Goal: Check status: Check status

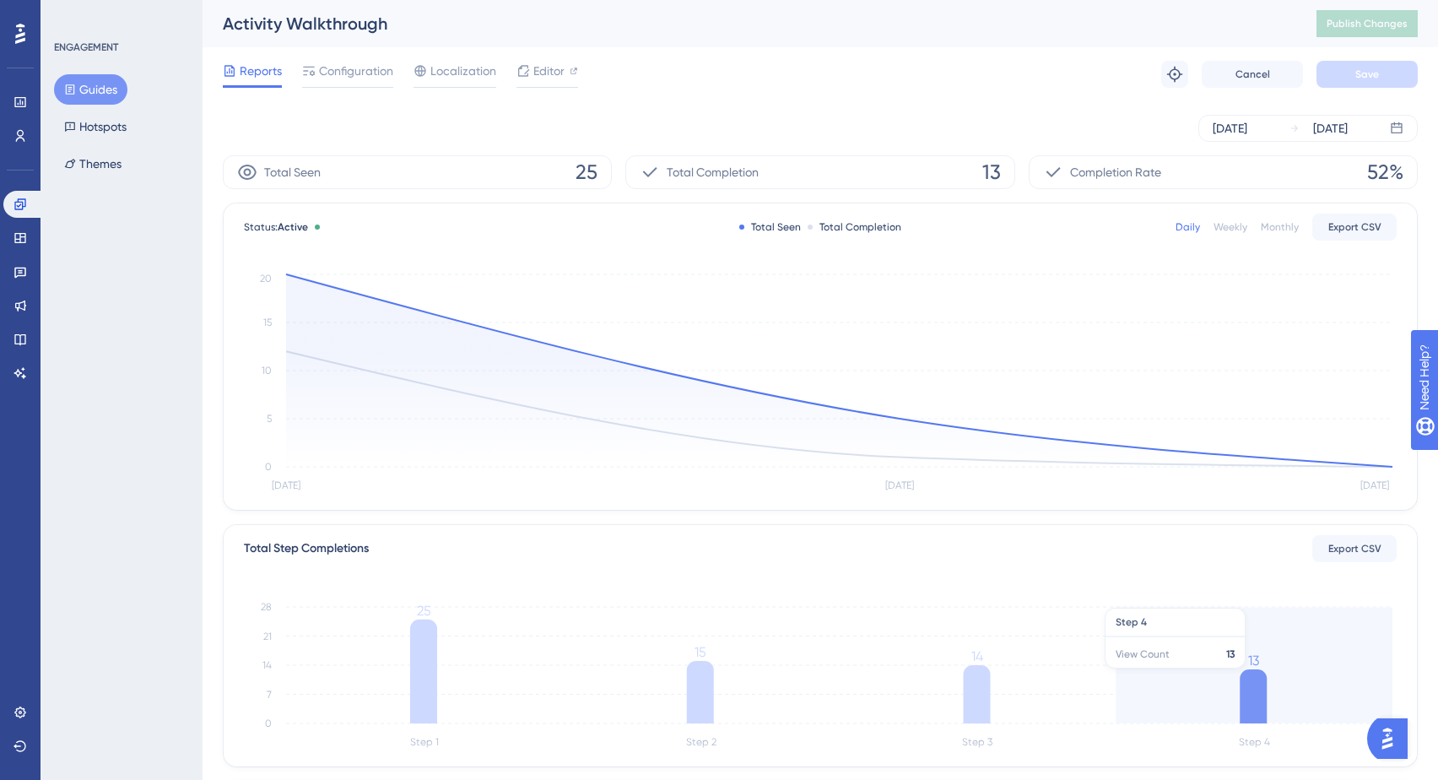
click at [1256, 677] on icon at bounding box center [1253, 696] width 27 height 54
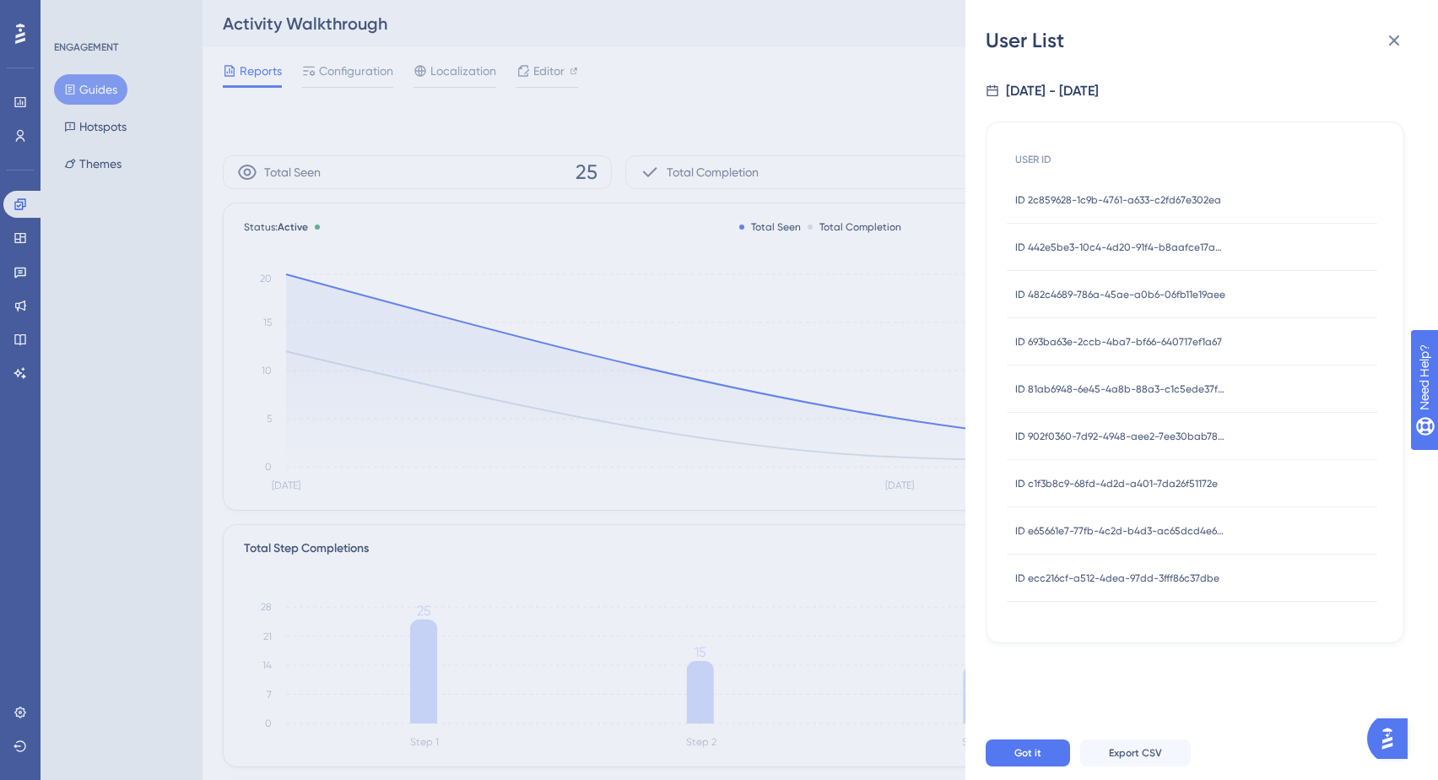
click at [1110, 578] on span "ID ecc216cf-a512-4dea-97dd-3fff86c37dbe" at bounding box center [1117, 578] width 204 height 14
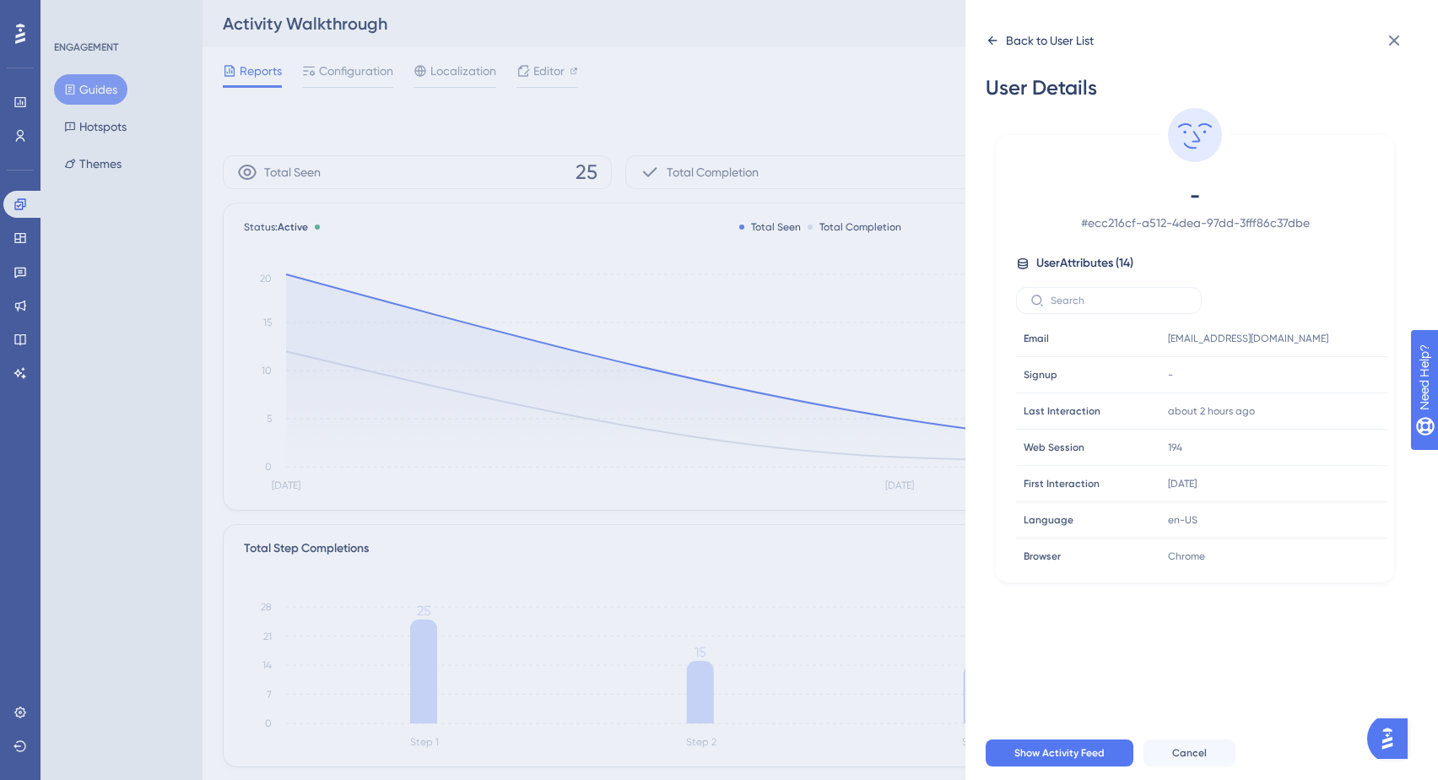
click at [990, 43] on icon at bounding box center [993, 41] width 14 height 14
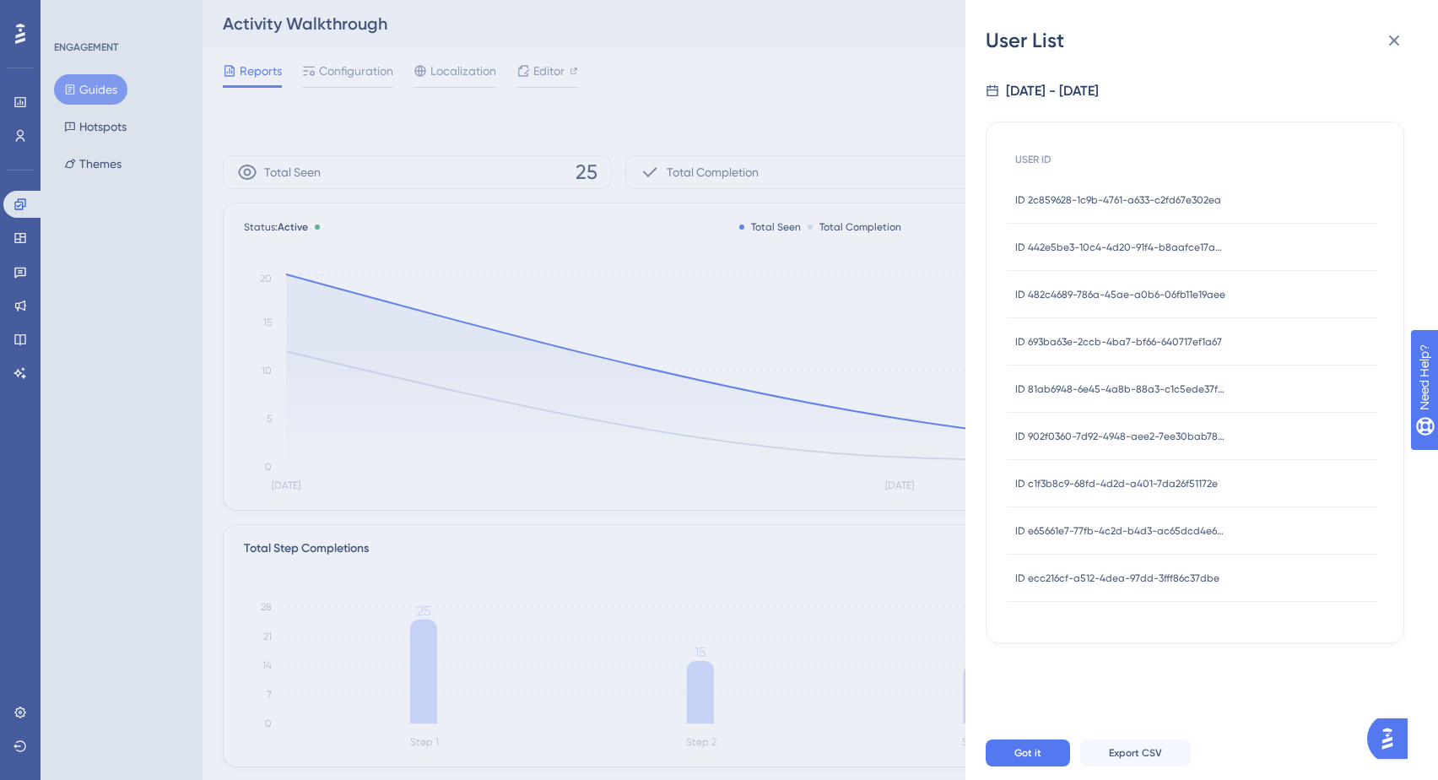
click at [1062, 531] on span "ID e65661e7-77fb-4c2d-b4d3-ac65dcd4e678" at bounding box center [1120, 531] width 211 height 14
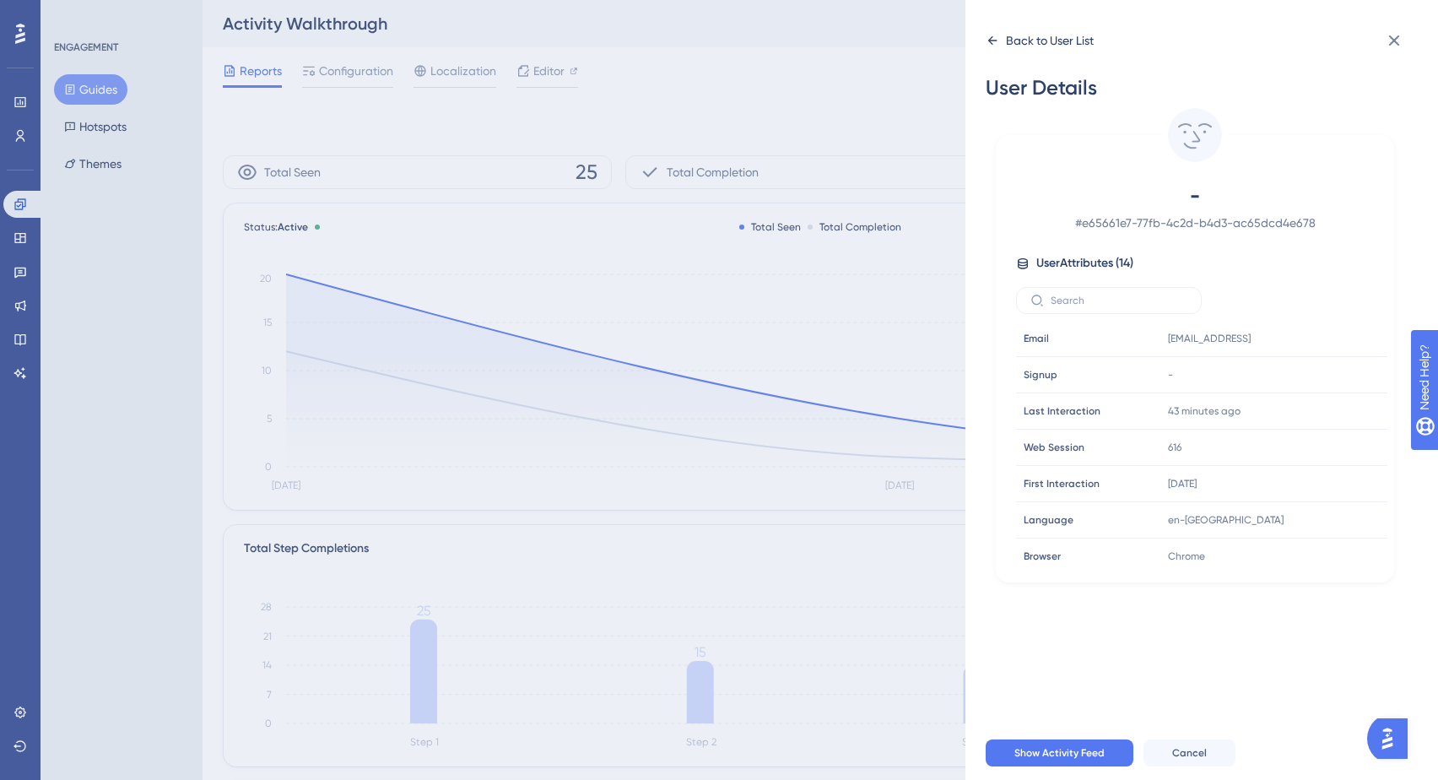
click at [993, 47] on div "Back to User List" at bounding box center [1040, 40] width 108 height 27
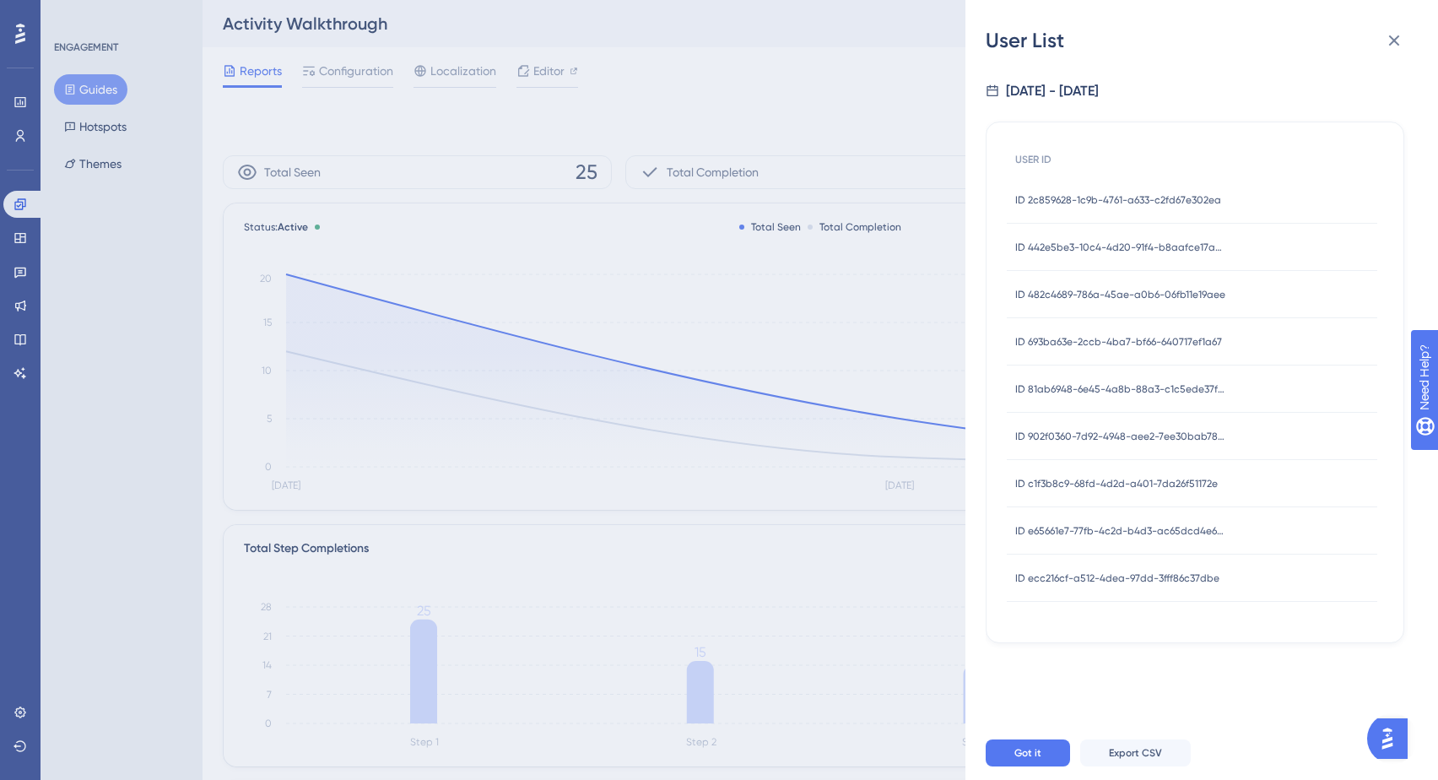
click at [1034, 482] on span "ID c1f3b8c9-68fd-4d2d-a401-7da26f51172e" at bounding box center [1116, 484] width 203 height 14
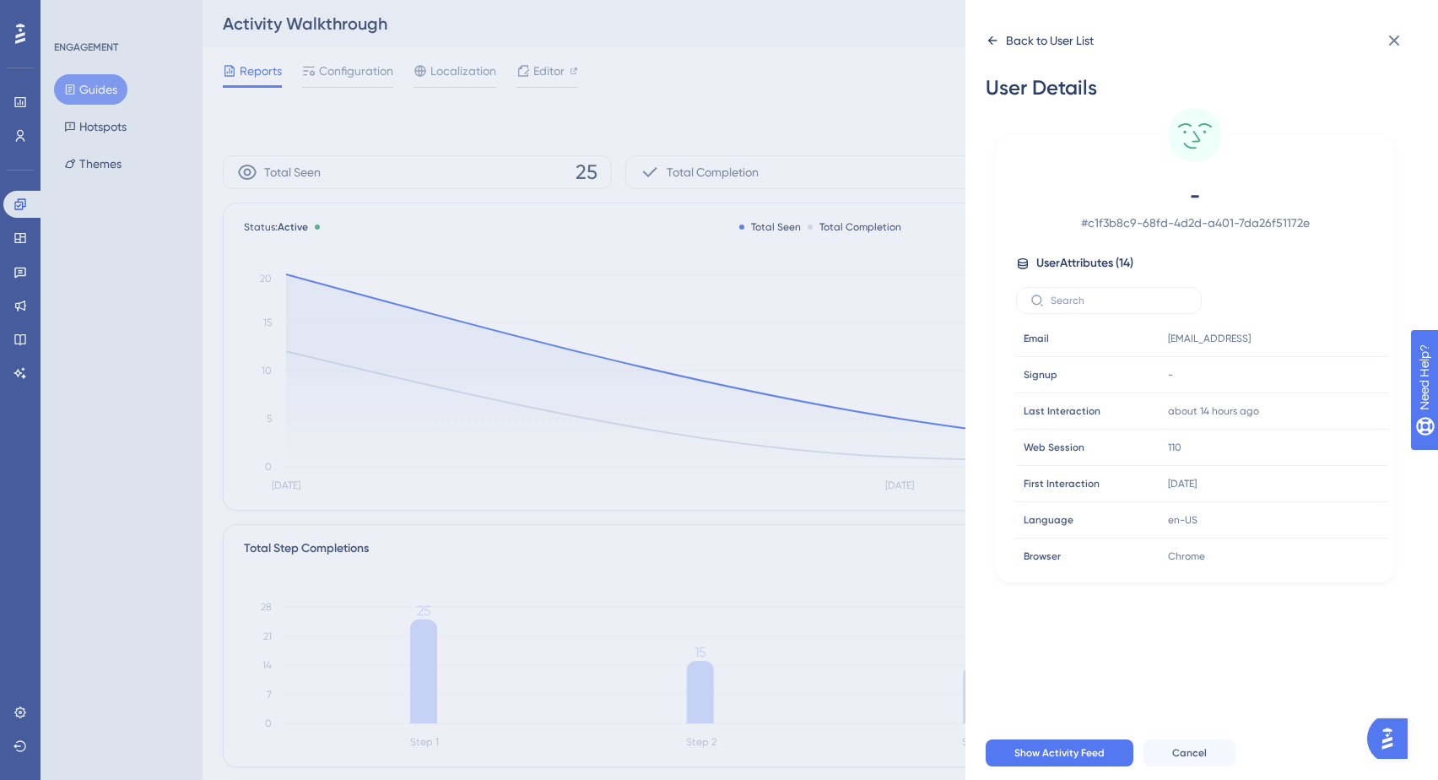
click at [991, 41] on icon at bounding box center [993, 41] width 14 height 14
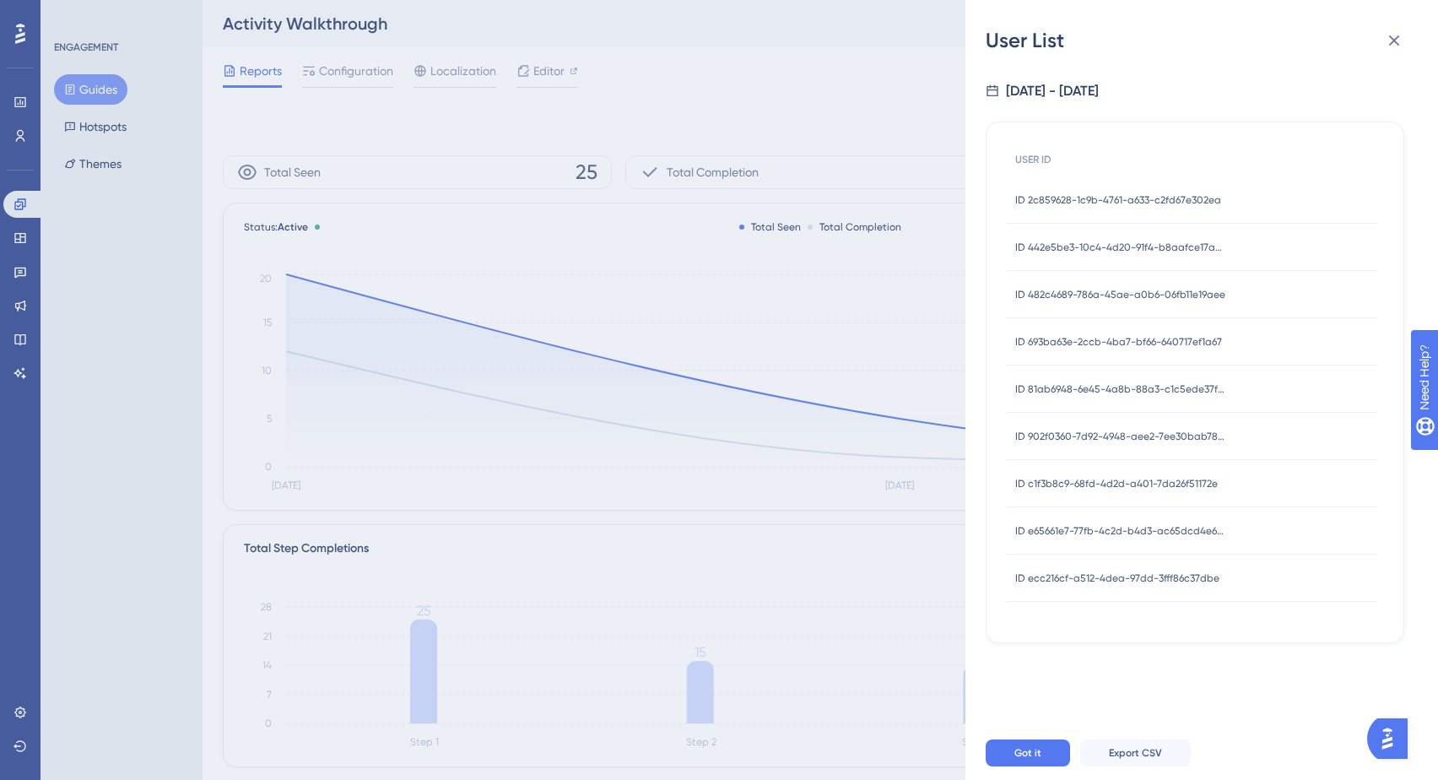
click at [1040, 392] on span "ID 81ab6948-6e45-4a8b-88a3-c1c5ede37f4c" at bounding box center [1120, 389] width 211 height 14
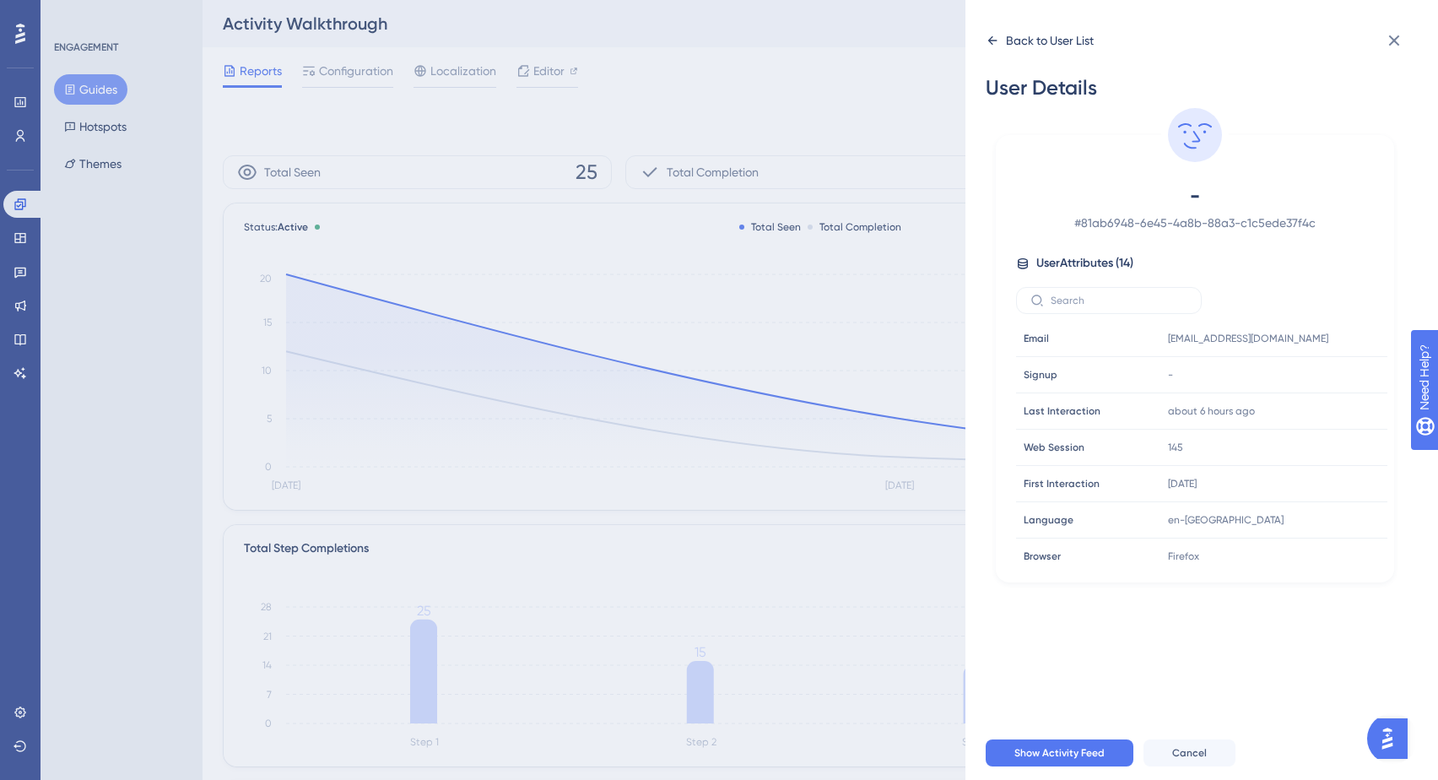
click at [995, 42] on icon at bounding box center [993, 41] width 14 height 14
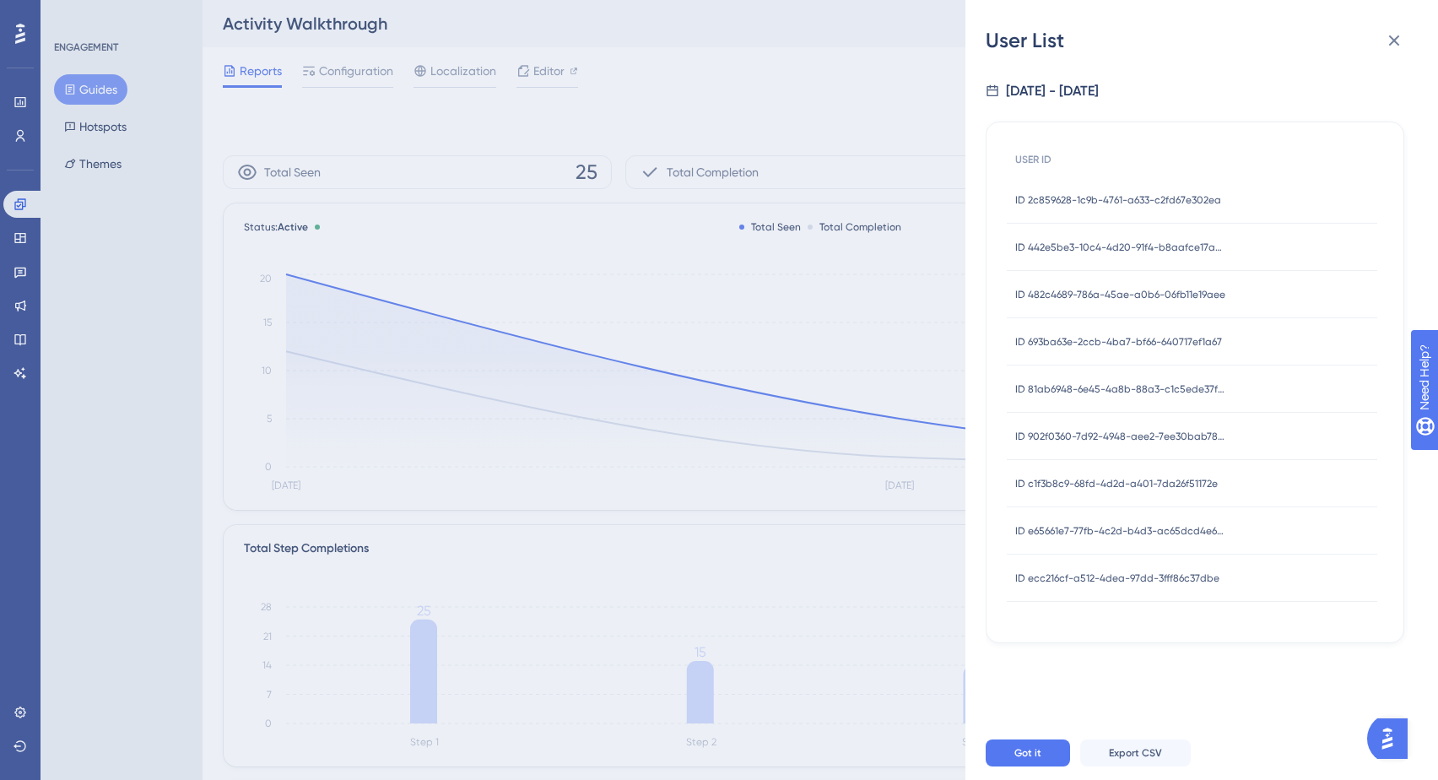
click at [1051, 342] on span "ID 693ba63e-2ccb-4ba7-bf66-640717ef1a67" at bounding box center [1118, 342] width 207 height 14
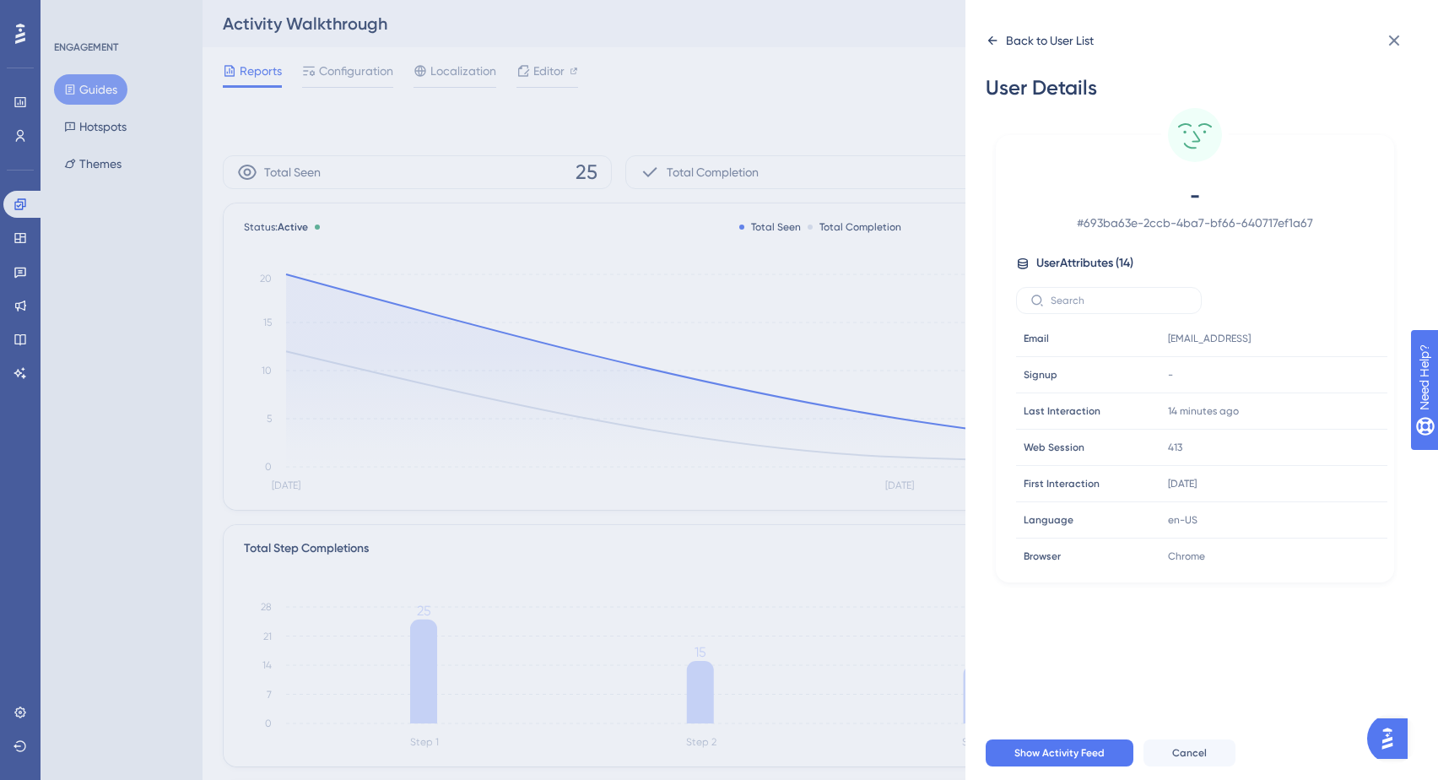
click at [995, 41] on icon at bounding box center [993, 41] width 14 height 14
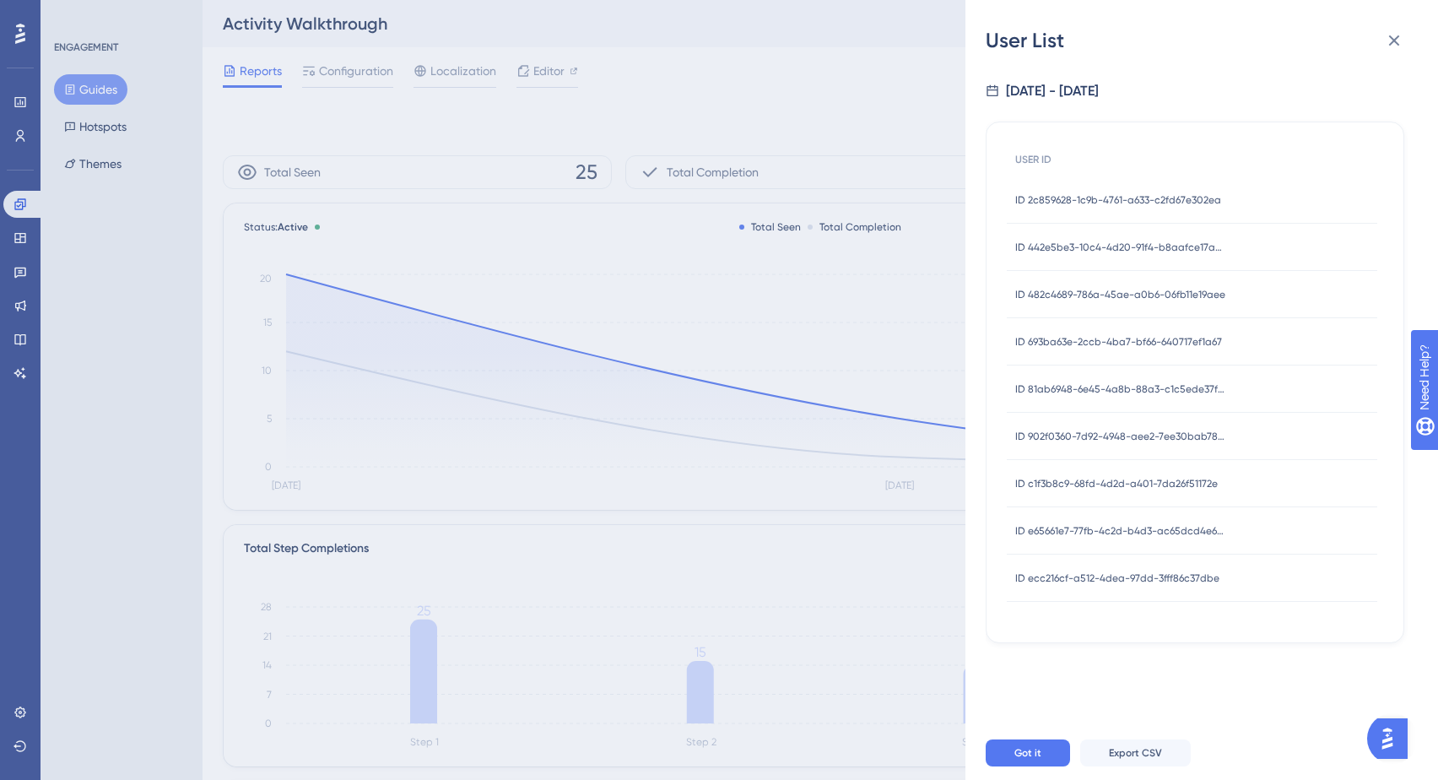
click at [1049, 249] on span "ID 442e5be3-10c4-4d20-91f4-b8aafce17aa7" at bounding box center [1120, 248] width 211 height 14
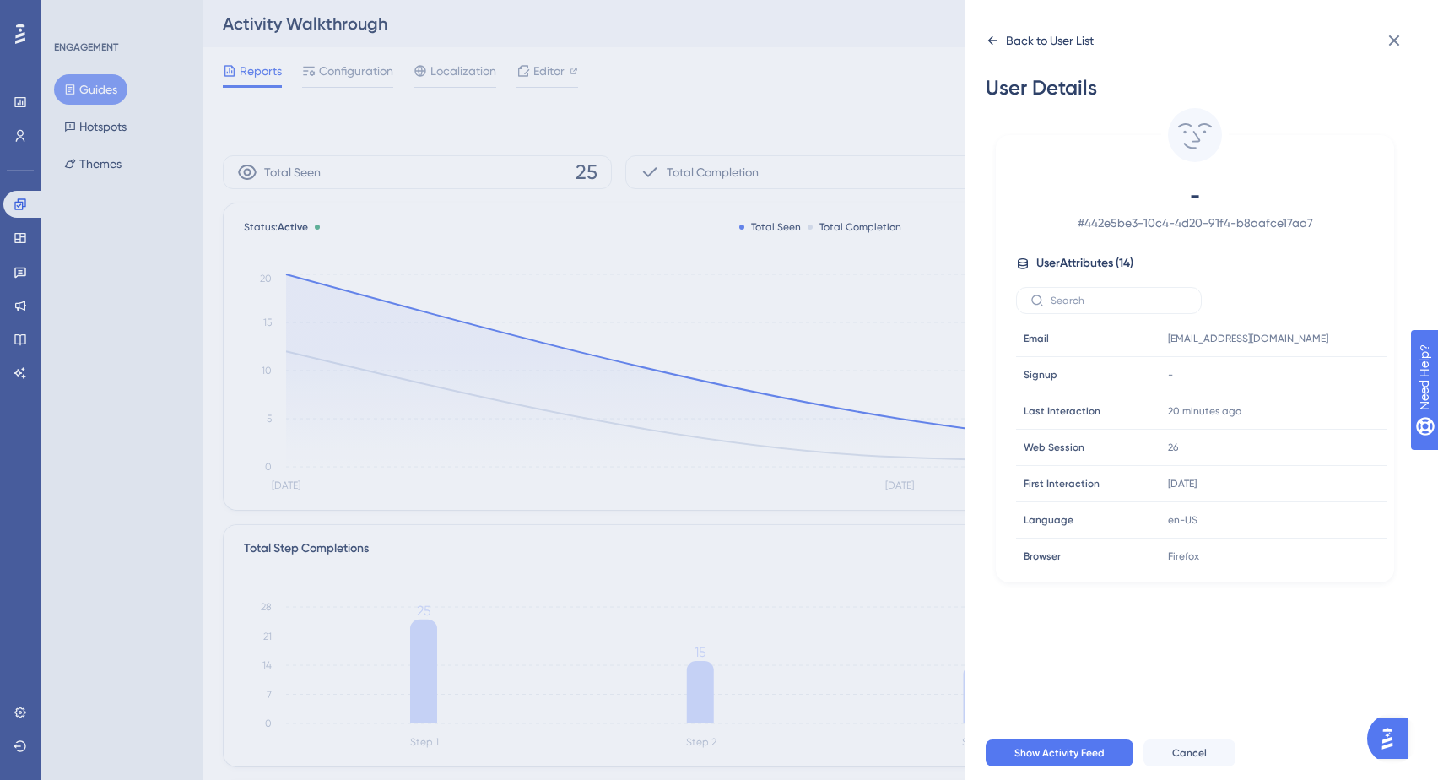
click at [999, 41] on div "Back to User List" at bounding box center [1040, 40] width 108 height 27
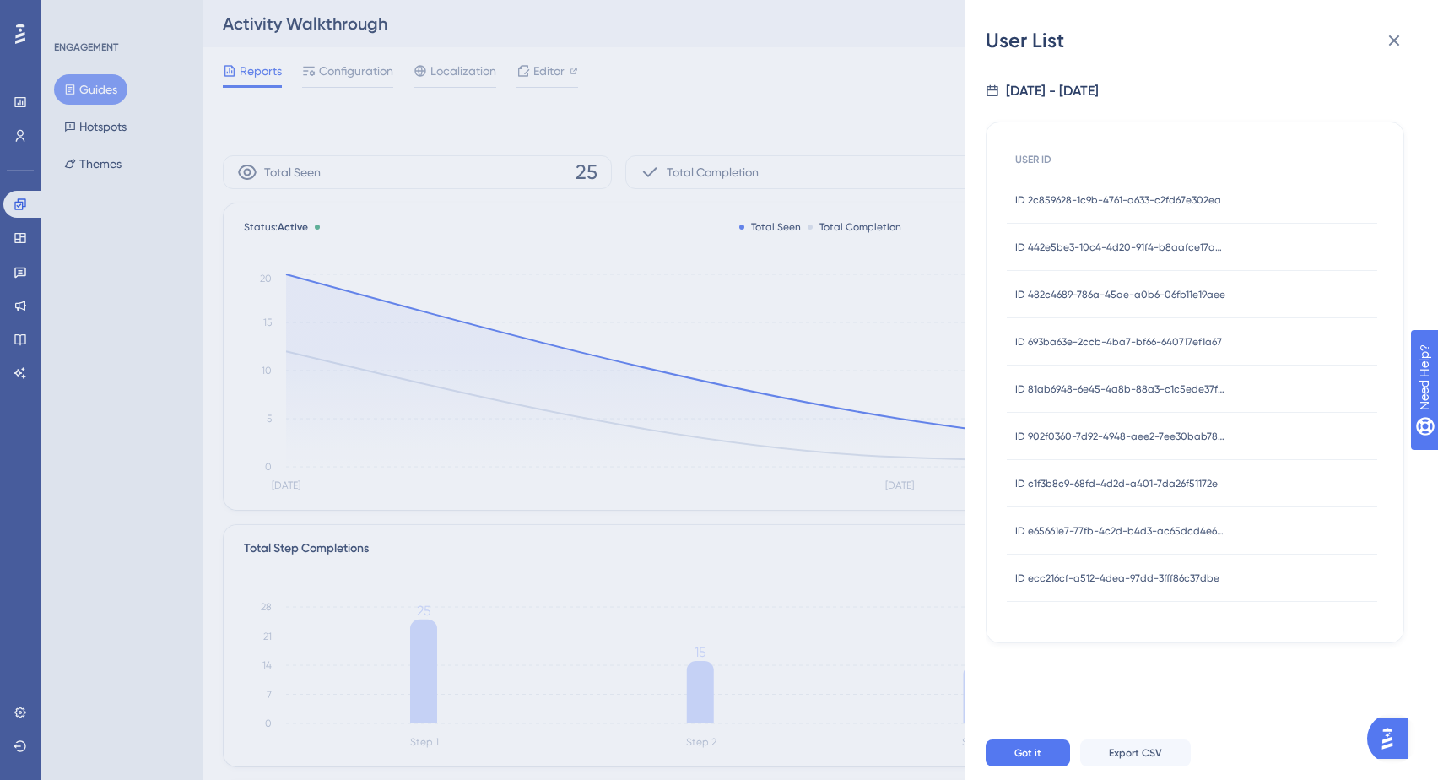
click at [1039, 199] on span "ID 2c859628-1c9b-4761-a633-c2fd67e302ea" at bounding box center [1118, 200] width 206 height 14
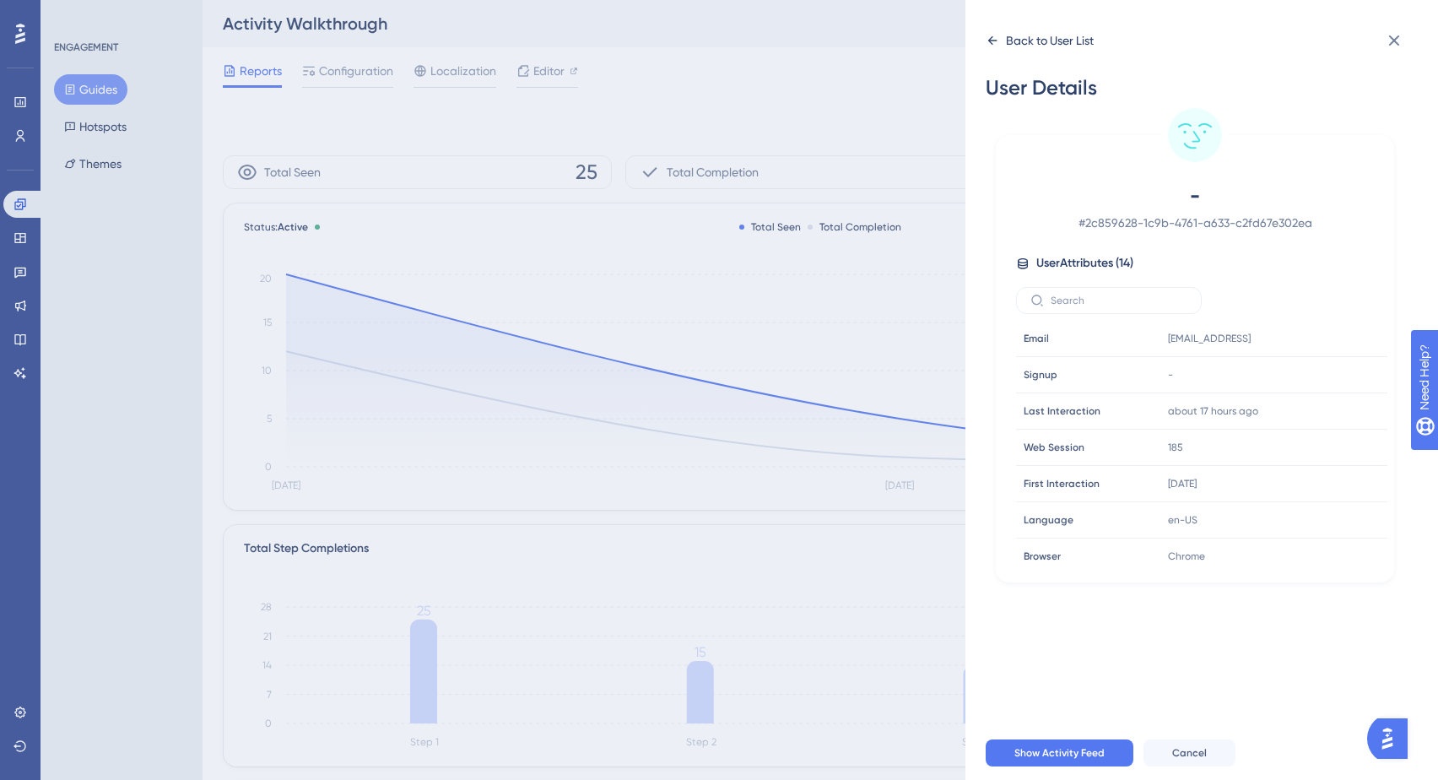
click at [997, 41] on icon at bounding box center [993, 41] width 14 height 14
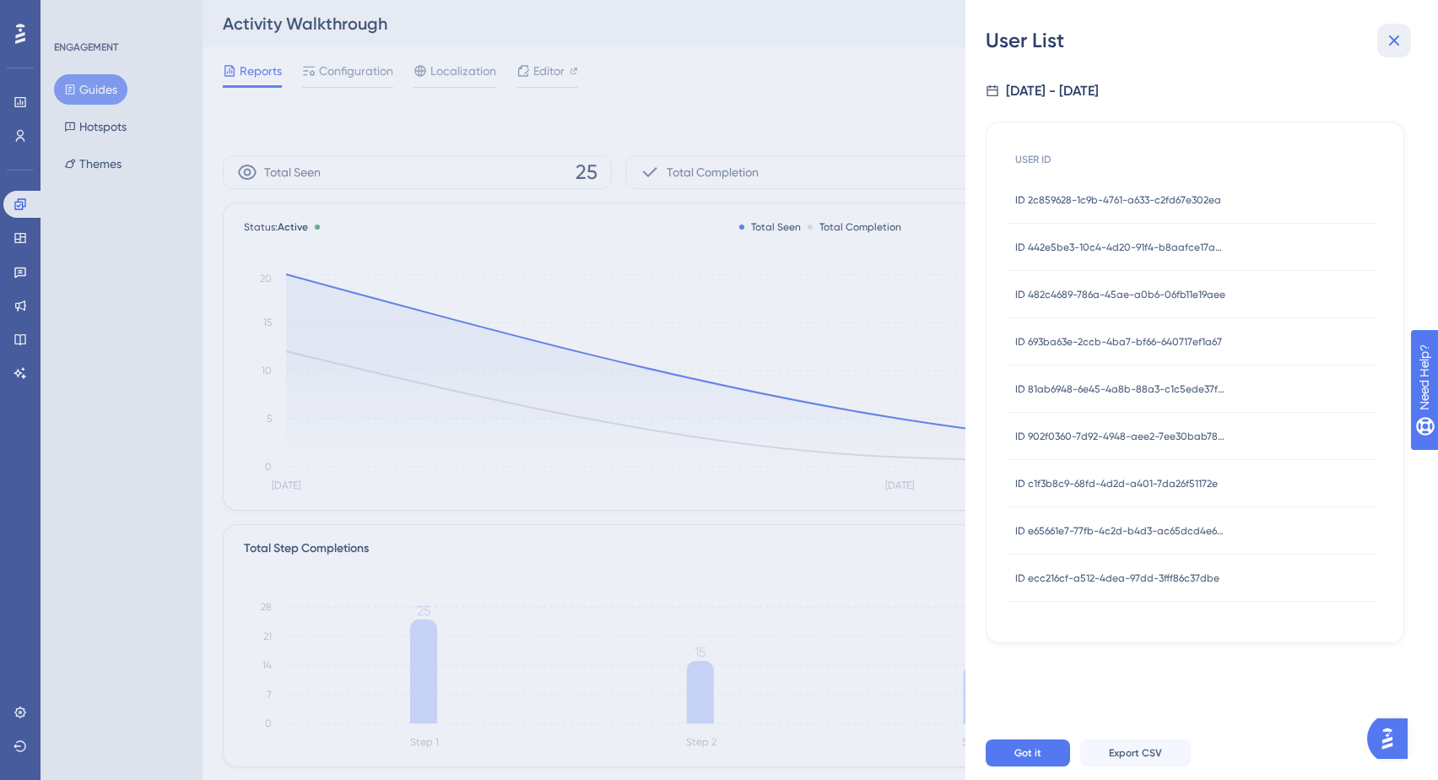
click at [1393, 46] on icon at bounding box center [1394, 40] width 20 height 20
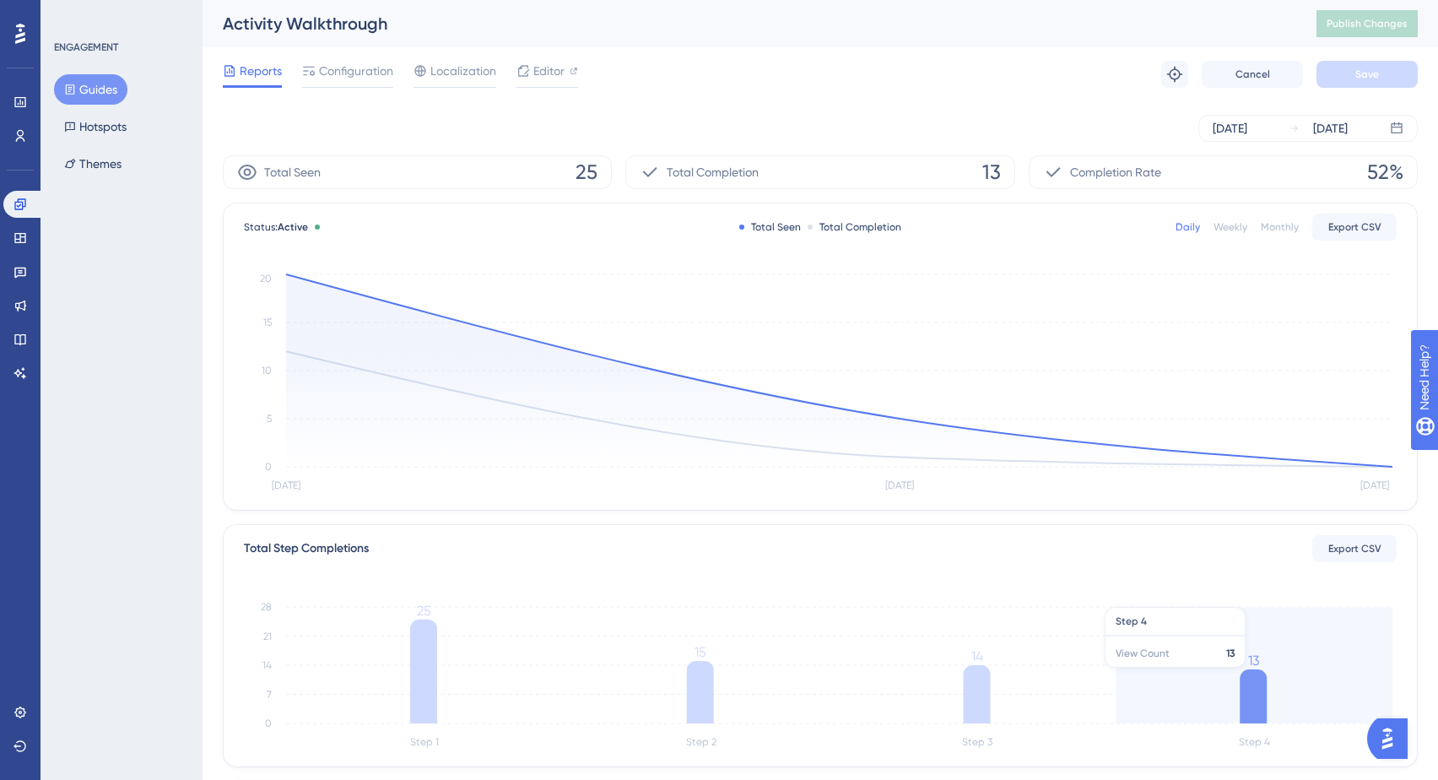
click at [1241, 673] on icon "Step 1 Step 2 Step 3 Step 4 0 7 14 21 28 25 15 14 13" at bounding box center [820, 672] width 1153 height 161
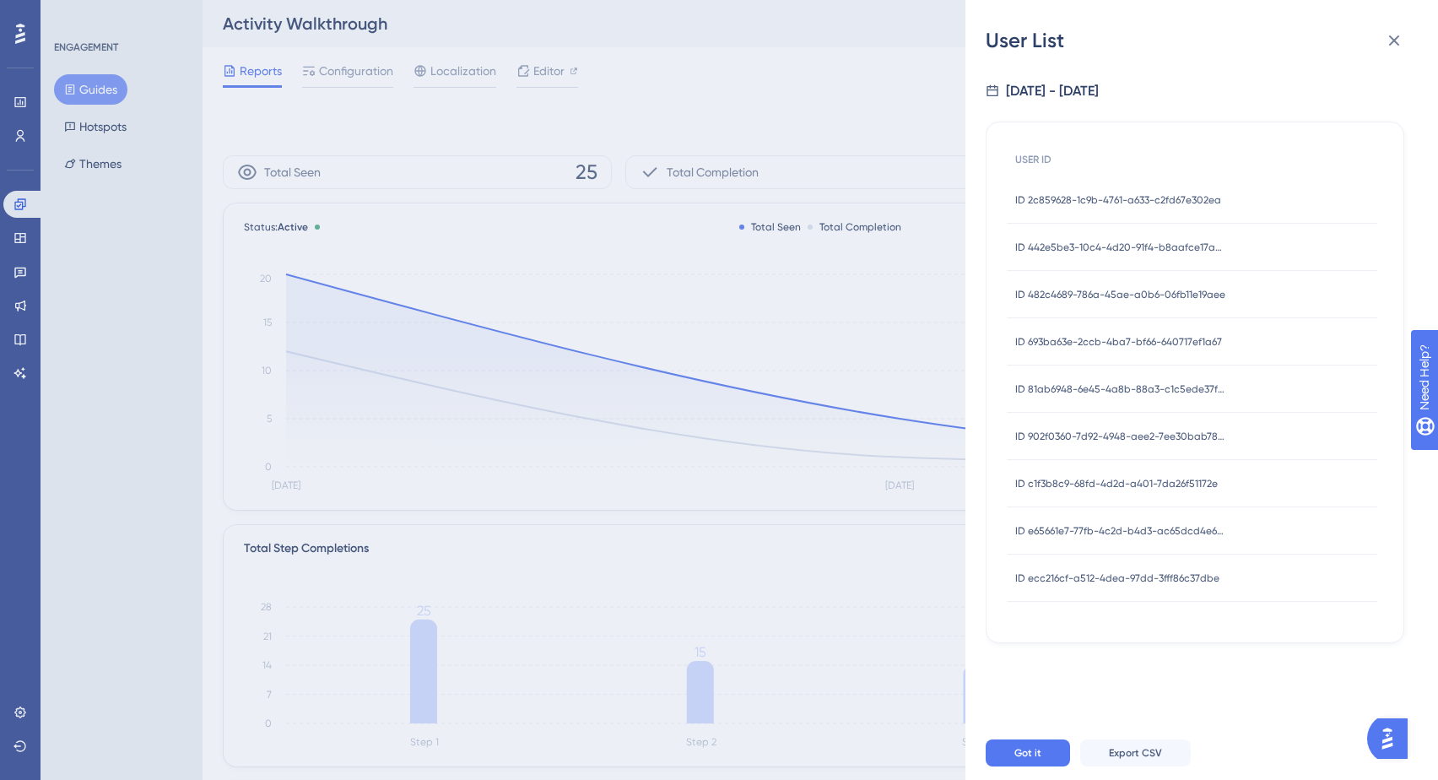
click at [1078, 582] on span "ID ecc216cf-a512-4dea-97dd-3fff86c37dbe" at bounding box center [1117, 578] width 204 height 14
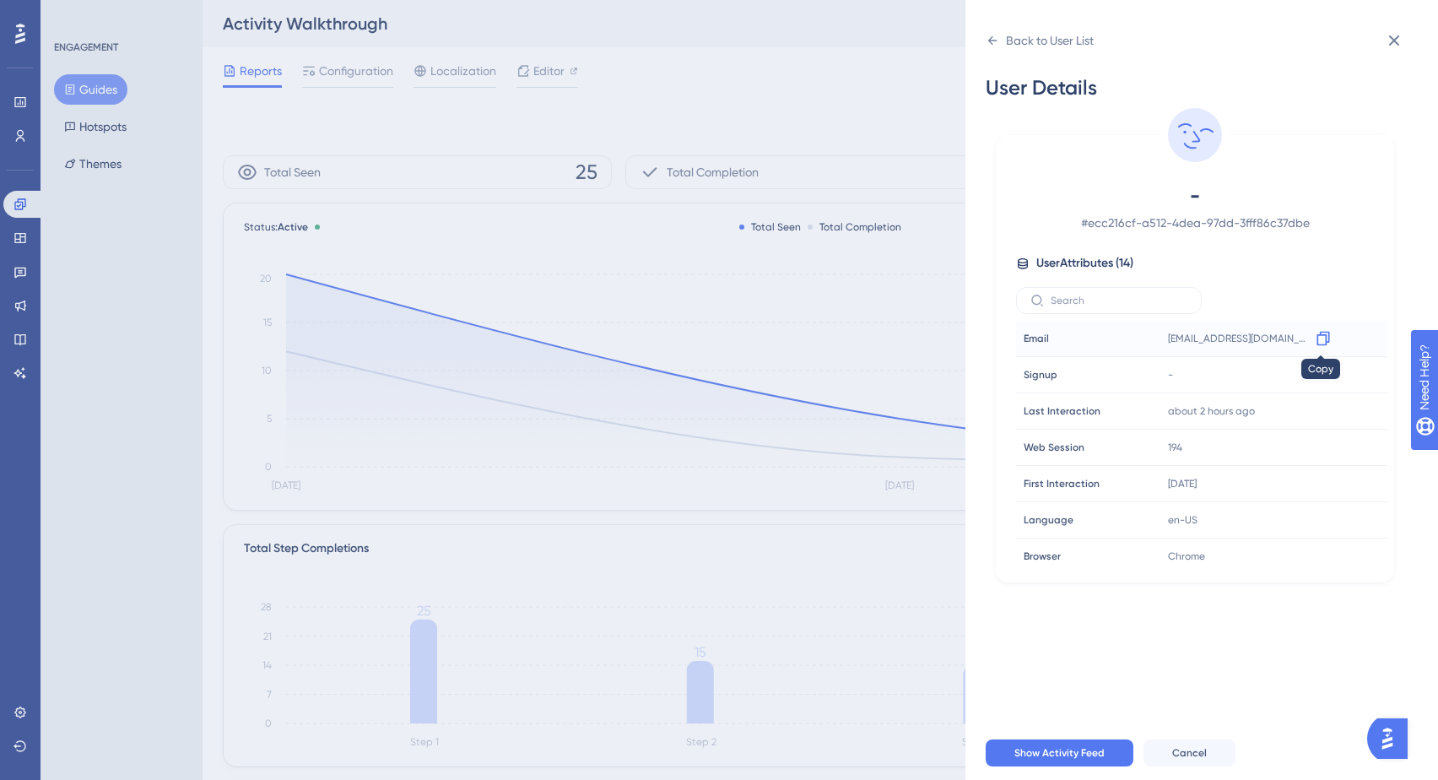
click at [1316, 339] on icon at bounding box center [1323, 338] width 17 height 17
click at [991, 40] on icon at bounding box center [993, 41] width 14 height 14
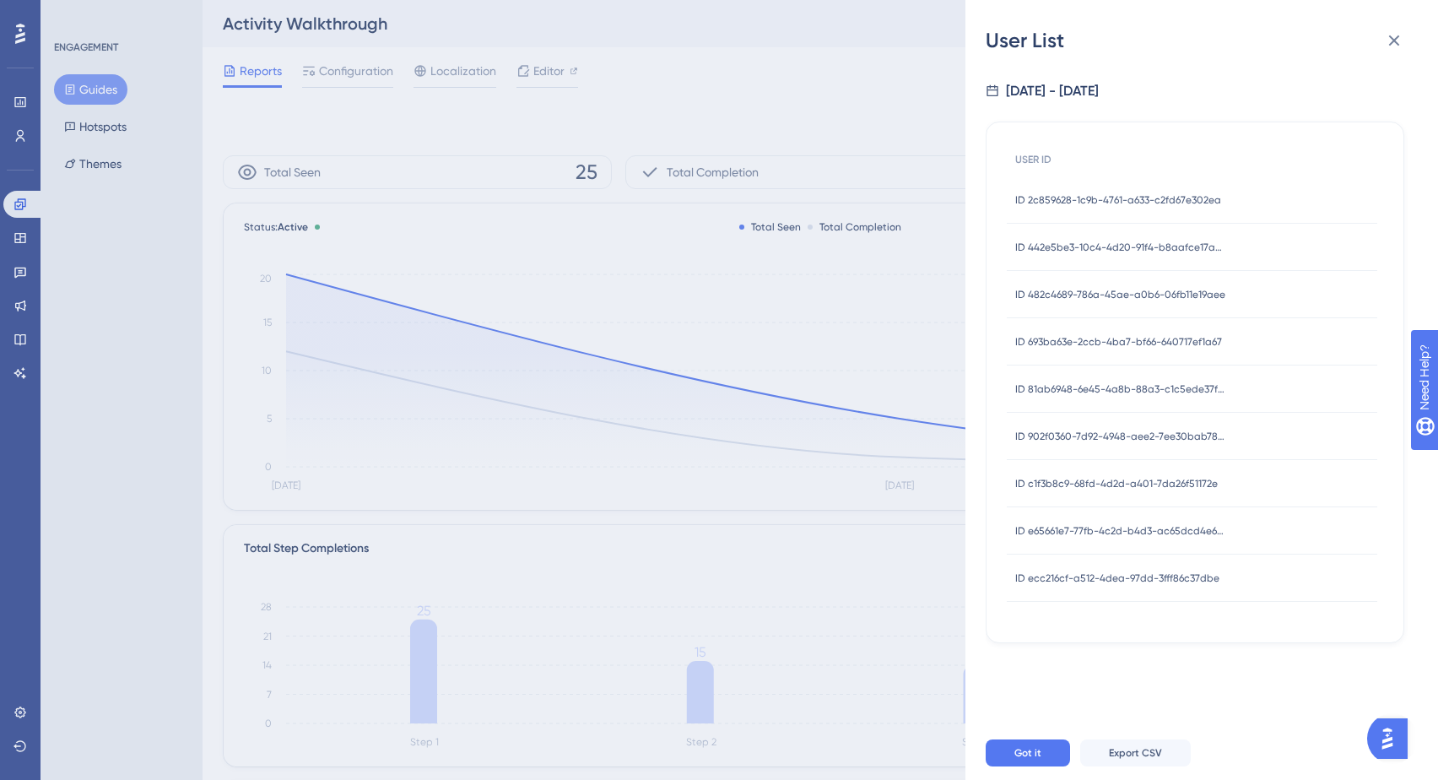
click at [1128, 343] on span "ID 693ba63e-2ccb-4ba7-bf66-640717ef1a67" at bounding box center [1118, 342] width 207 height 14
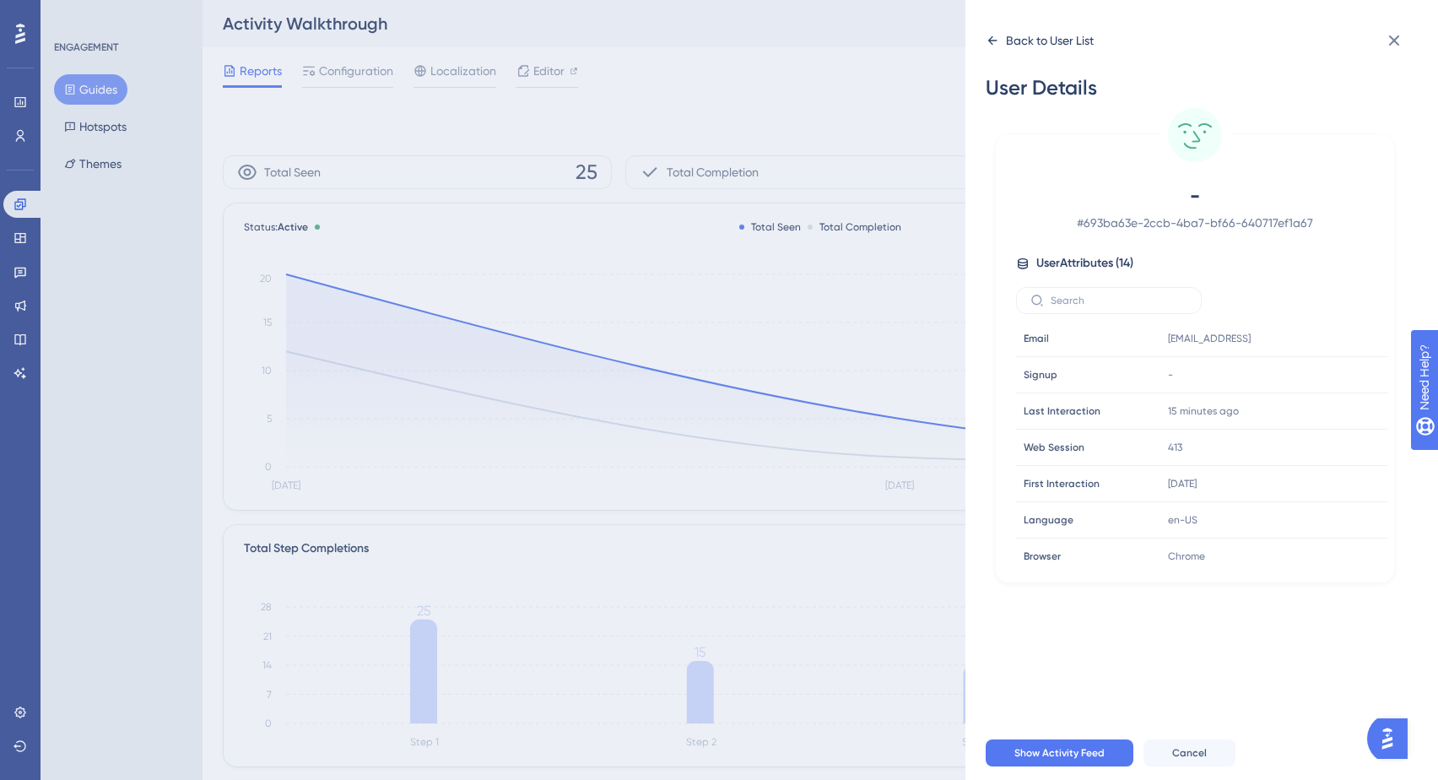
click at [995, 34] on icon at bounding box center [993, 41] width 14 height 14
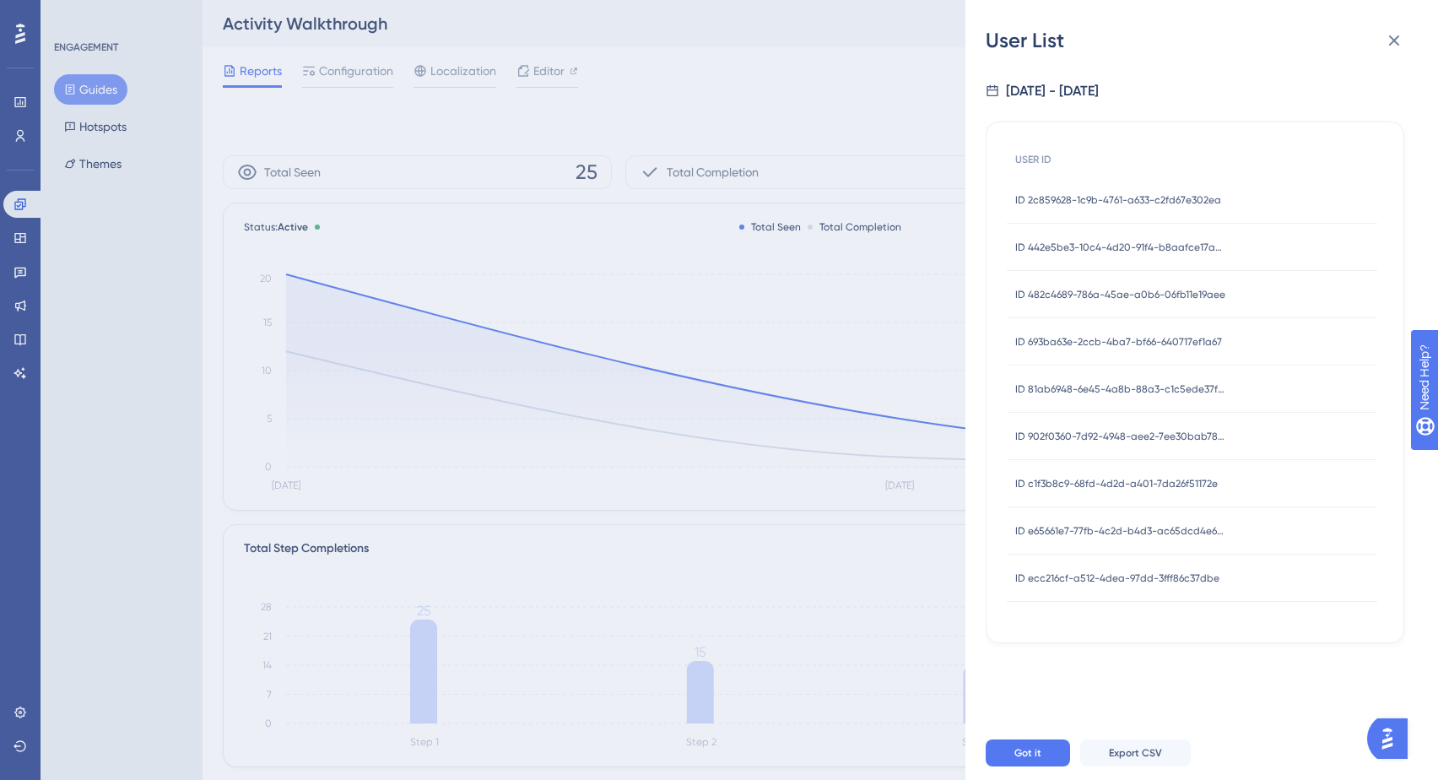
click at [1081, 338] on span "ID 693ba63e-2ccb-4ba7-bf66-640717ef1a67" at bounding box center [1118, 342] width 207 height 14
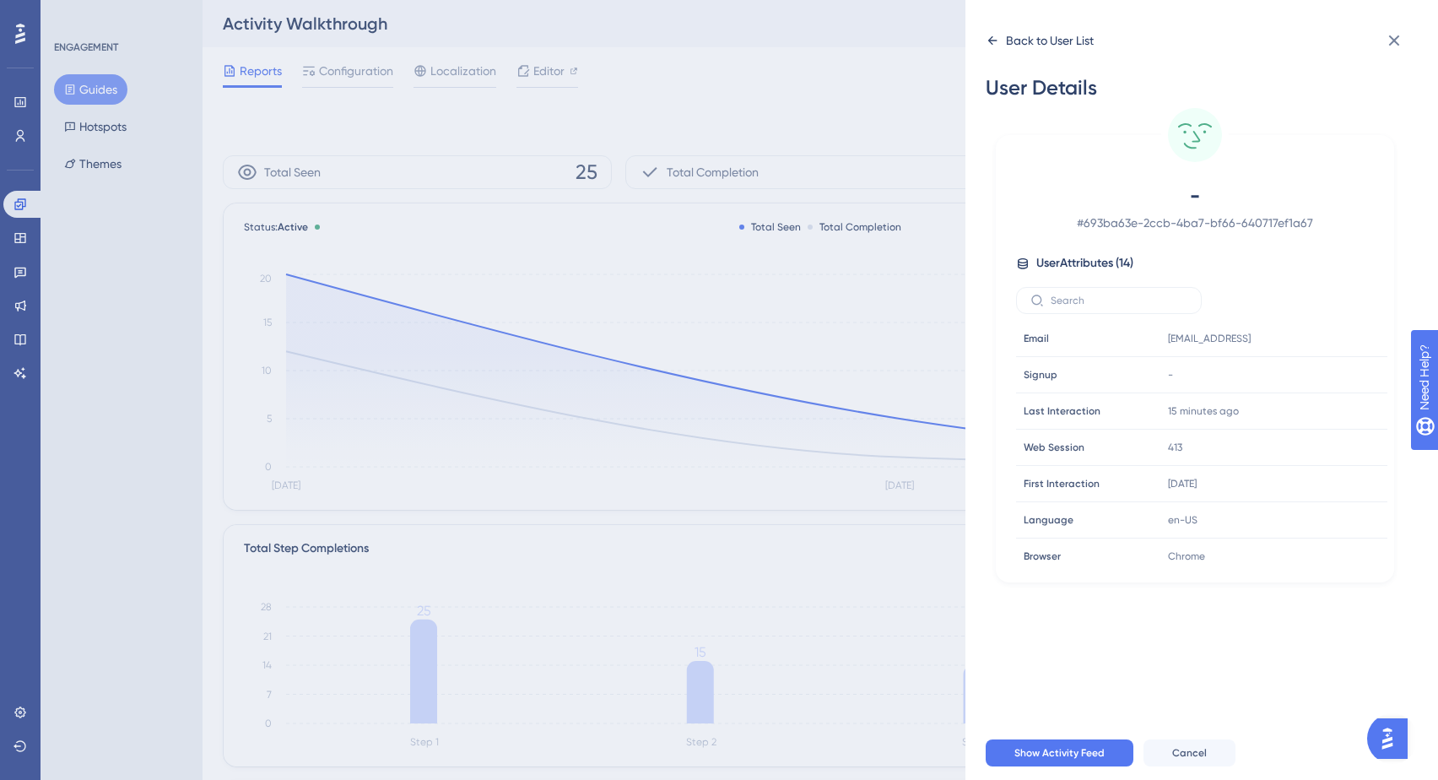
click at [992, 41] on icon at bounding box center [992, 40] width 9 height 8
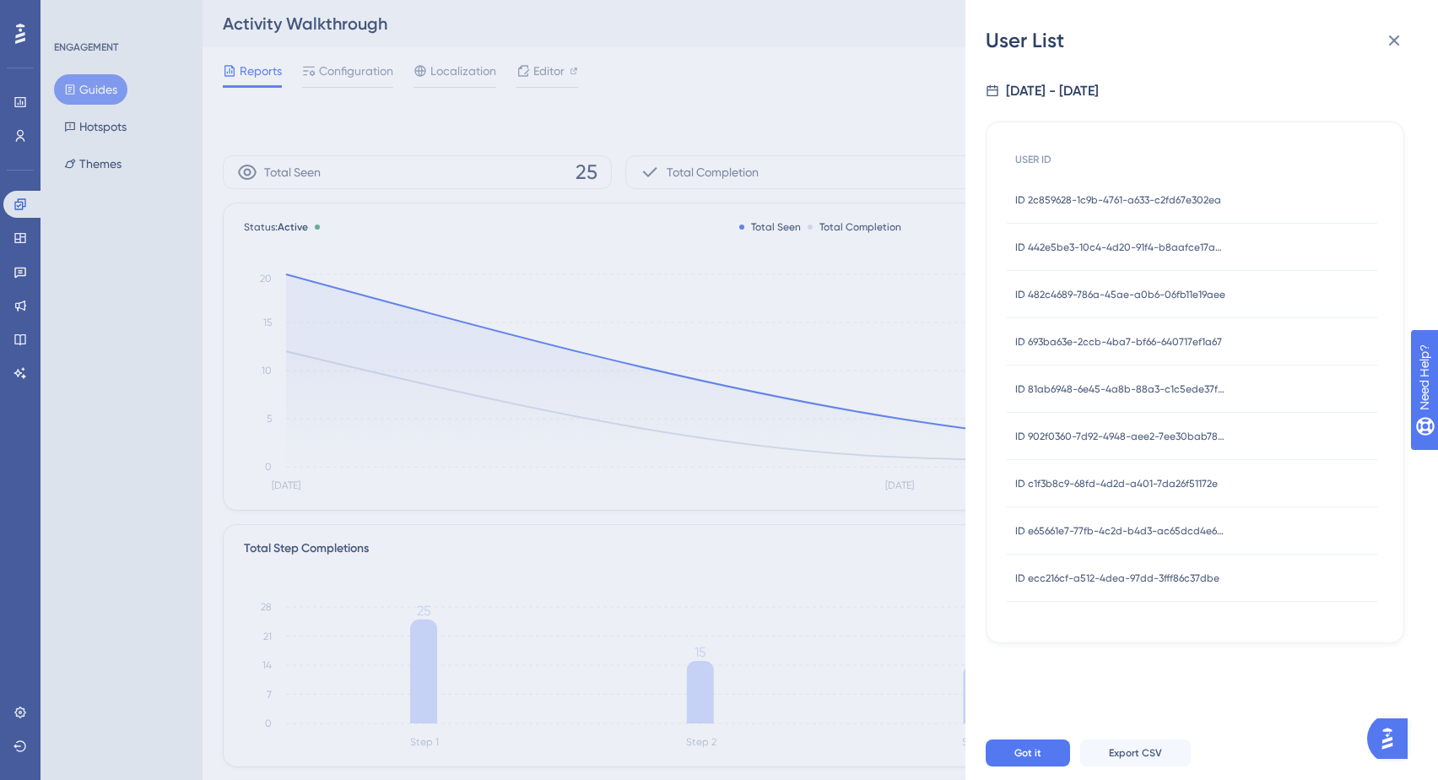
click at [1047, 436] on span "ID 902f0360-7d92-4948-aee2-7ee30bab7887" at bounding box center [1120, 437] width 211 height 14
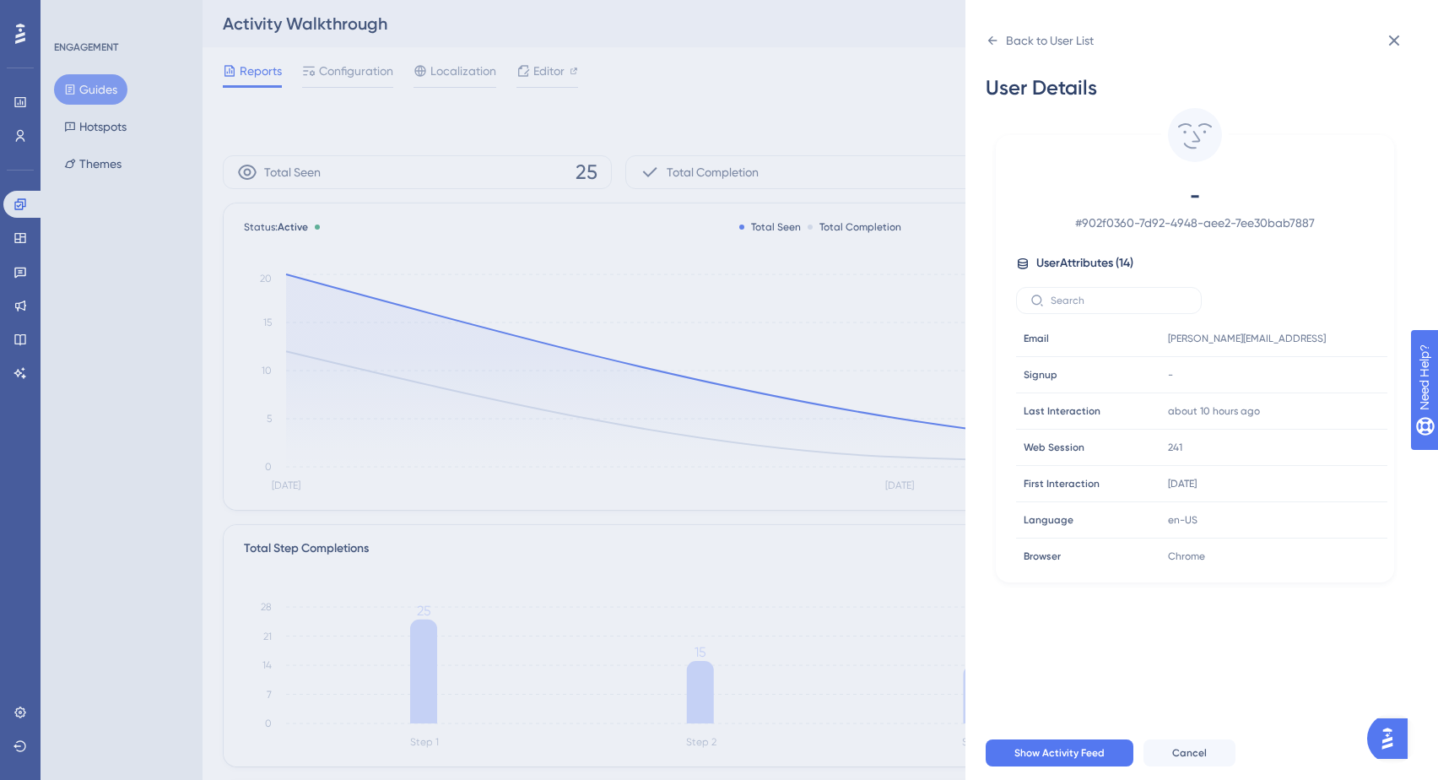
click at [998, 57] on div "User Details - # 902f0360-7d92-4948-aee2-7ee30bab7887 User Attributes ( 14 ) Em…" at bounding box center [1209, 390] width 446 height 672
click at [993, 35] on icon at bounding box center [993, 41] width 14 height 14
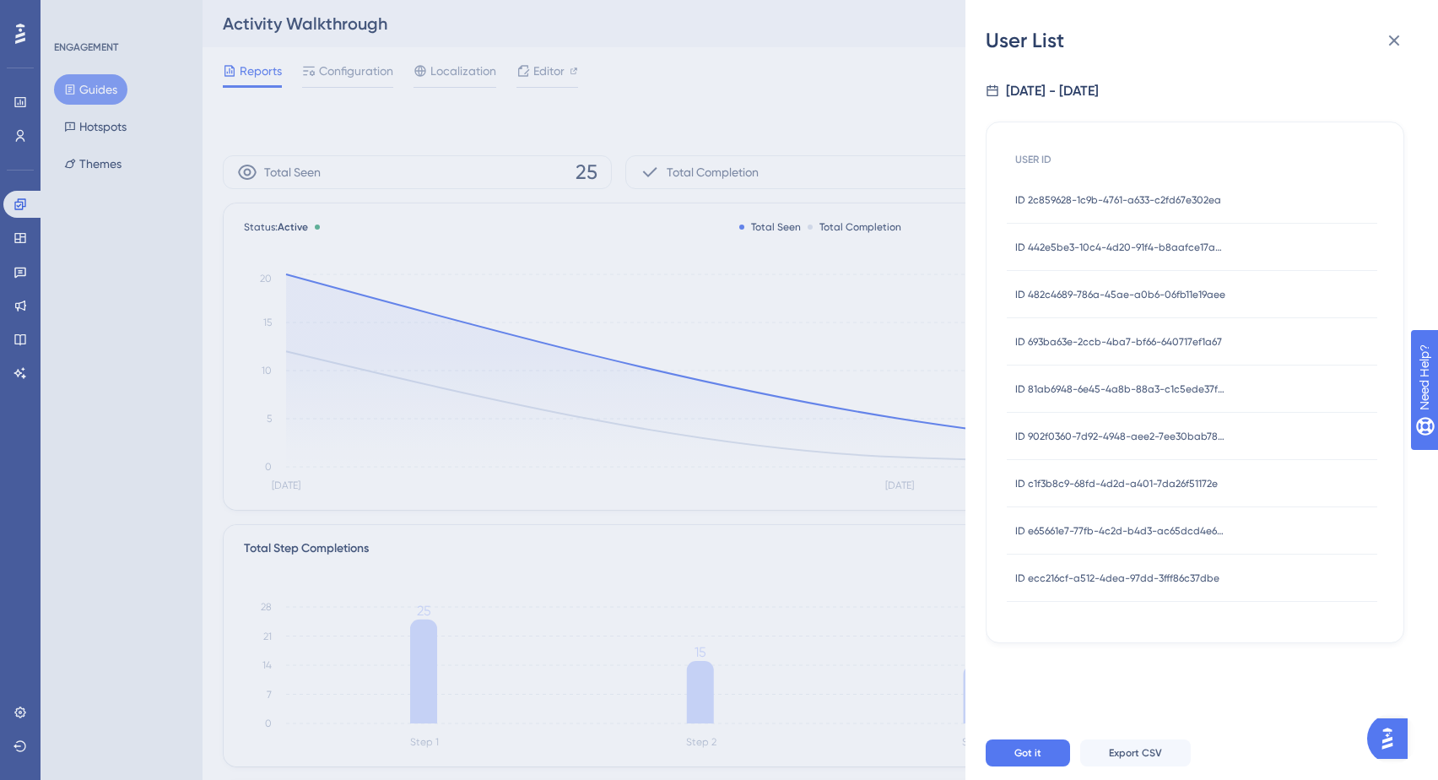
click at [1099, 197] on span "ID 2c859628-1c9b-4761-a633-c2fd67e302ea" at bounding box center [1118, 200] width 206 height 14
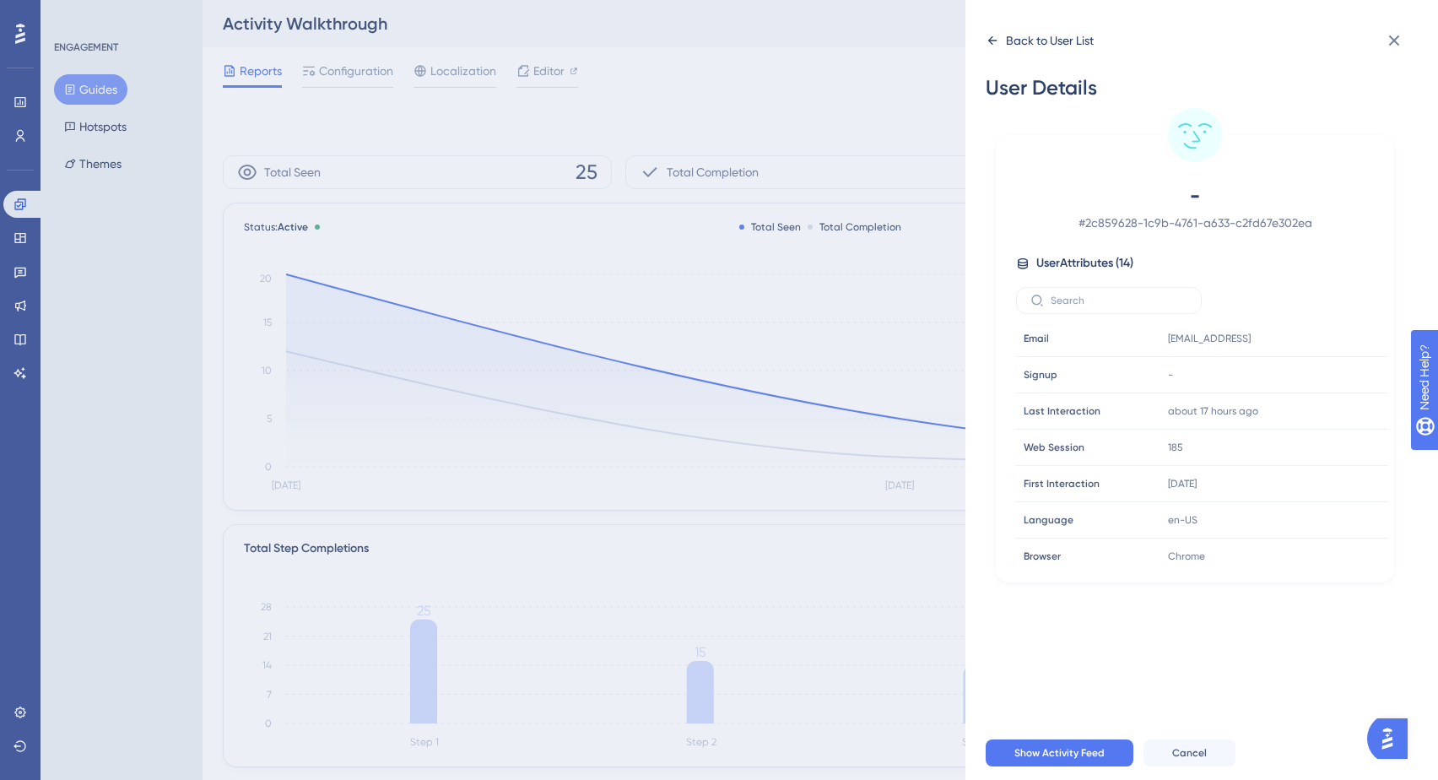
click at [993, 41] on icon at bounding box center [993, 41] width 14 height 14
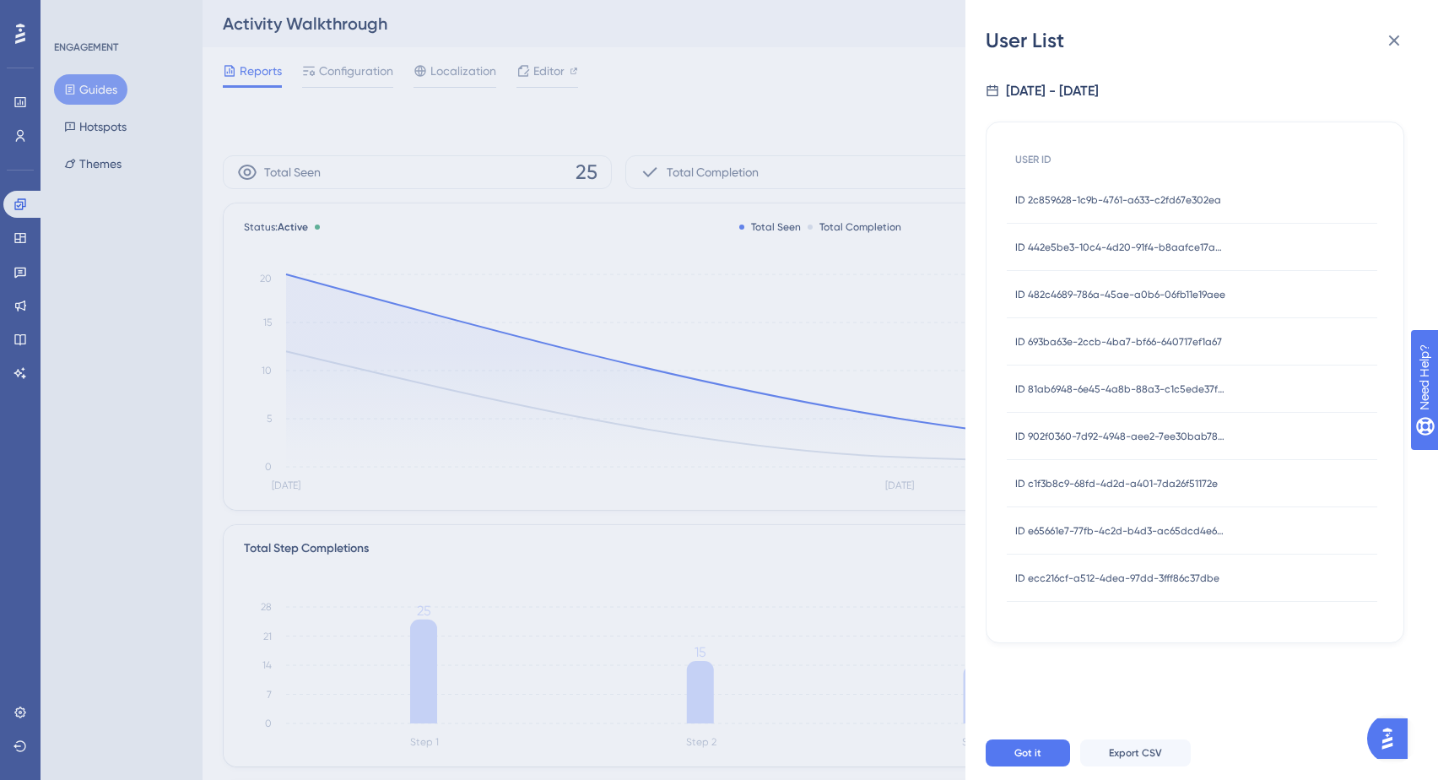
click at [1050, 252] on span "ID 442e5be3-10c4-4d20-91f4-b8aafce17aa7" at bounding box center [1120, 248] width 211 height 14
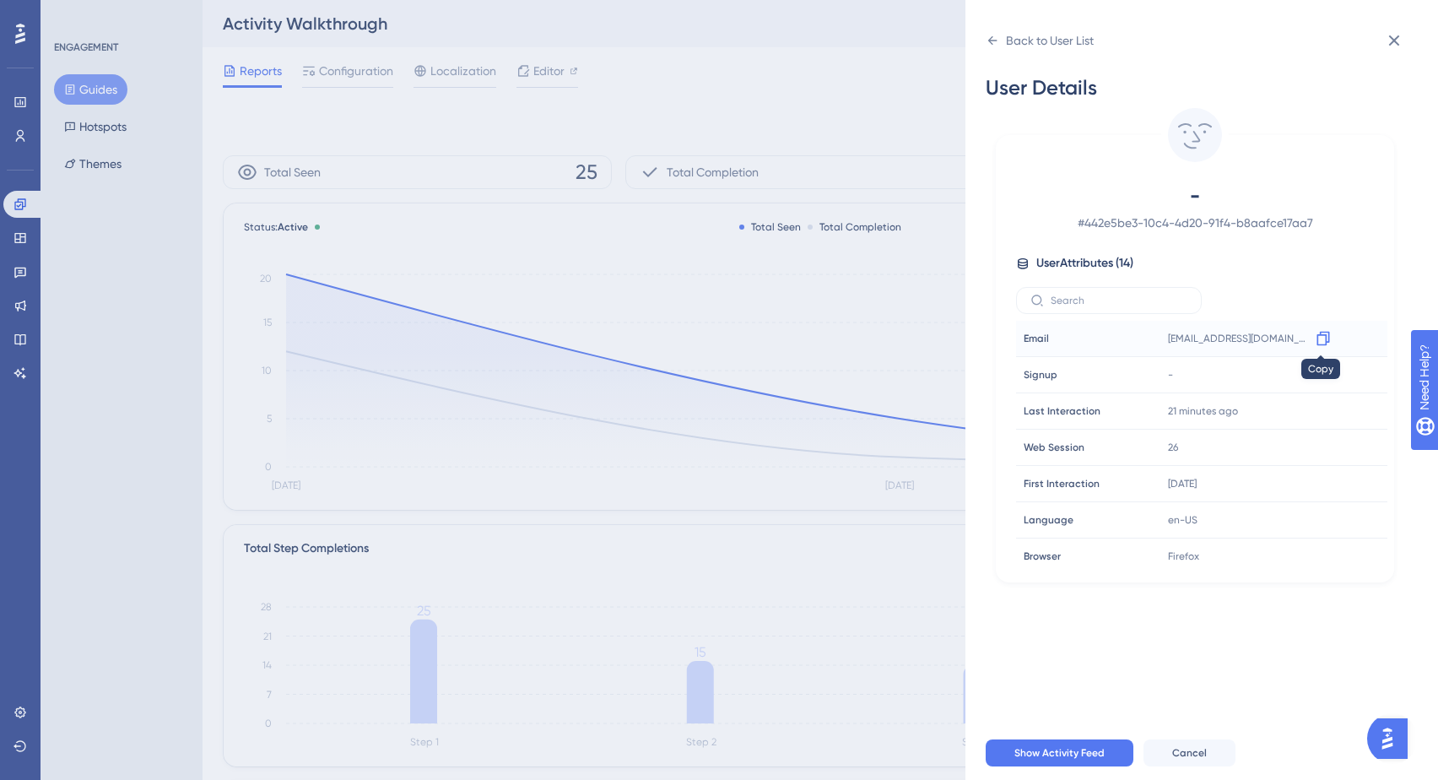
click at [1321, 338] on icon at bounding box center [1323, 338] width 17 height 17
click at [995, 45] on icon at bounding box center [993, 41] width 14 height 14
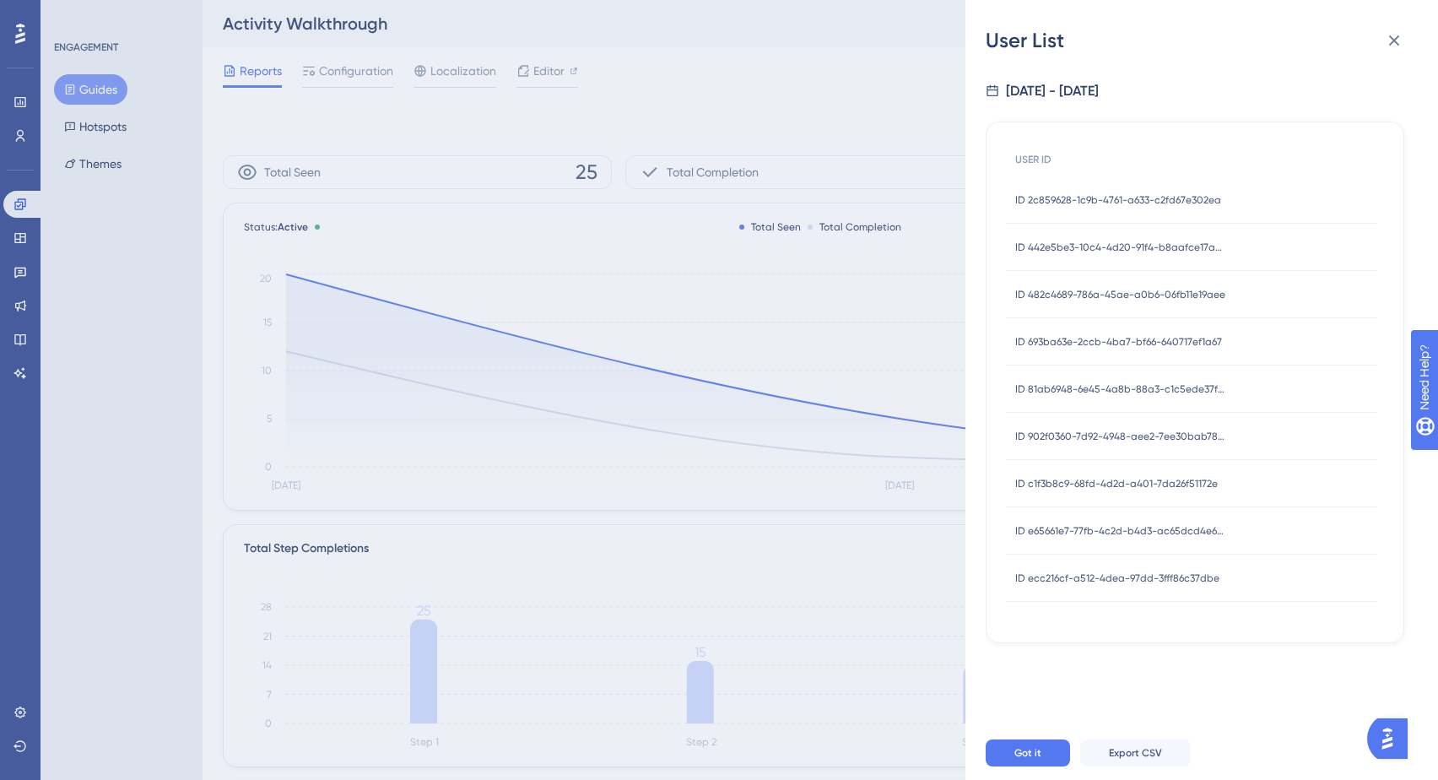
click at [1069, 582] on span "ID ecc216cf-a512-4dea-97dd-3fff86c37dbe" at bounding box center [1117, 578] width 204 height 14
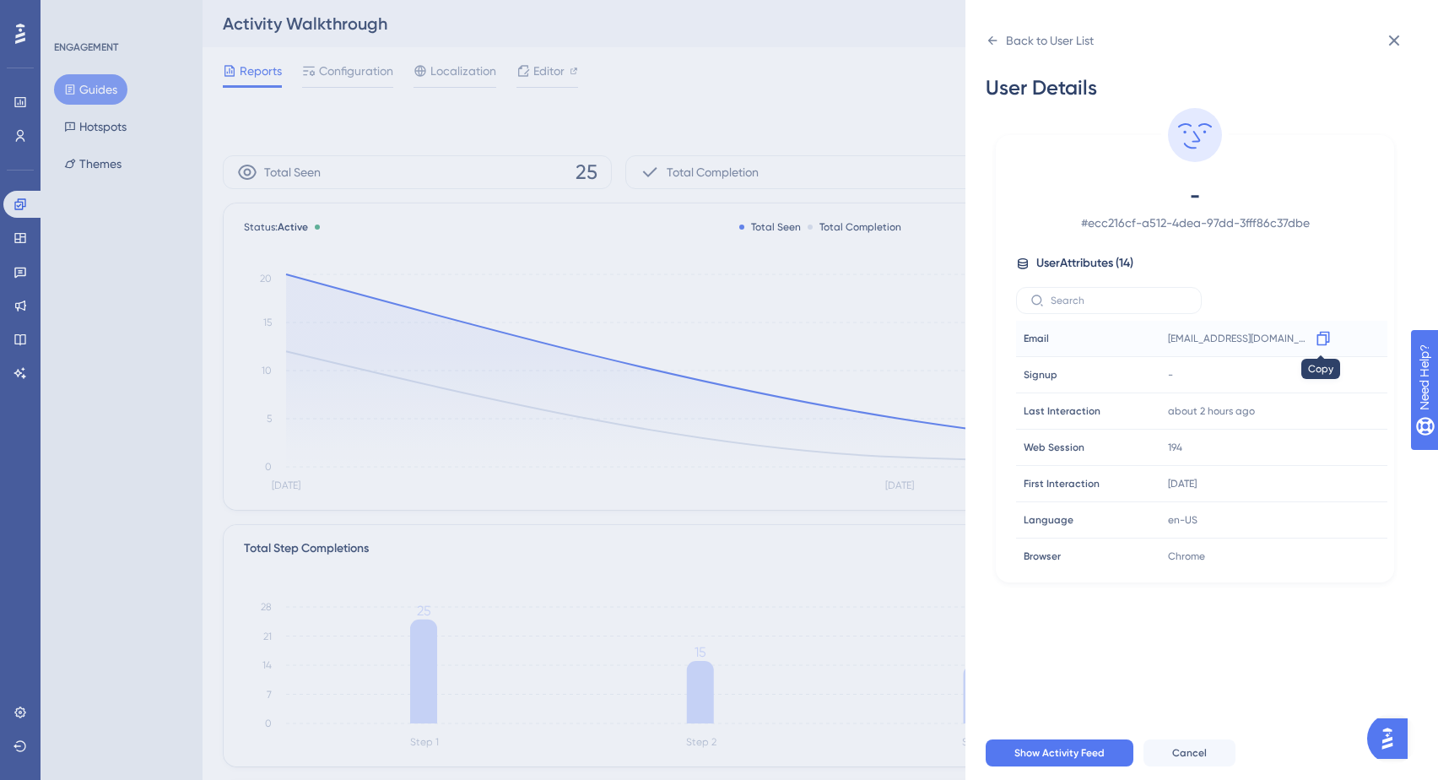
click at [1318, 337] on icon at bounding box center [1323, 338] width 17 height 17
click at [990, 41] on icon at bounding box center [992, 40] width 9 height 8
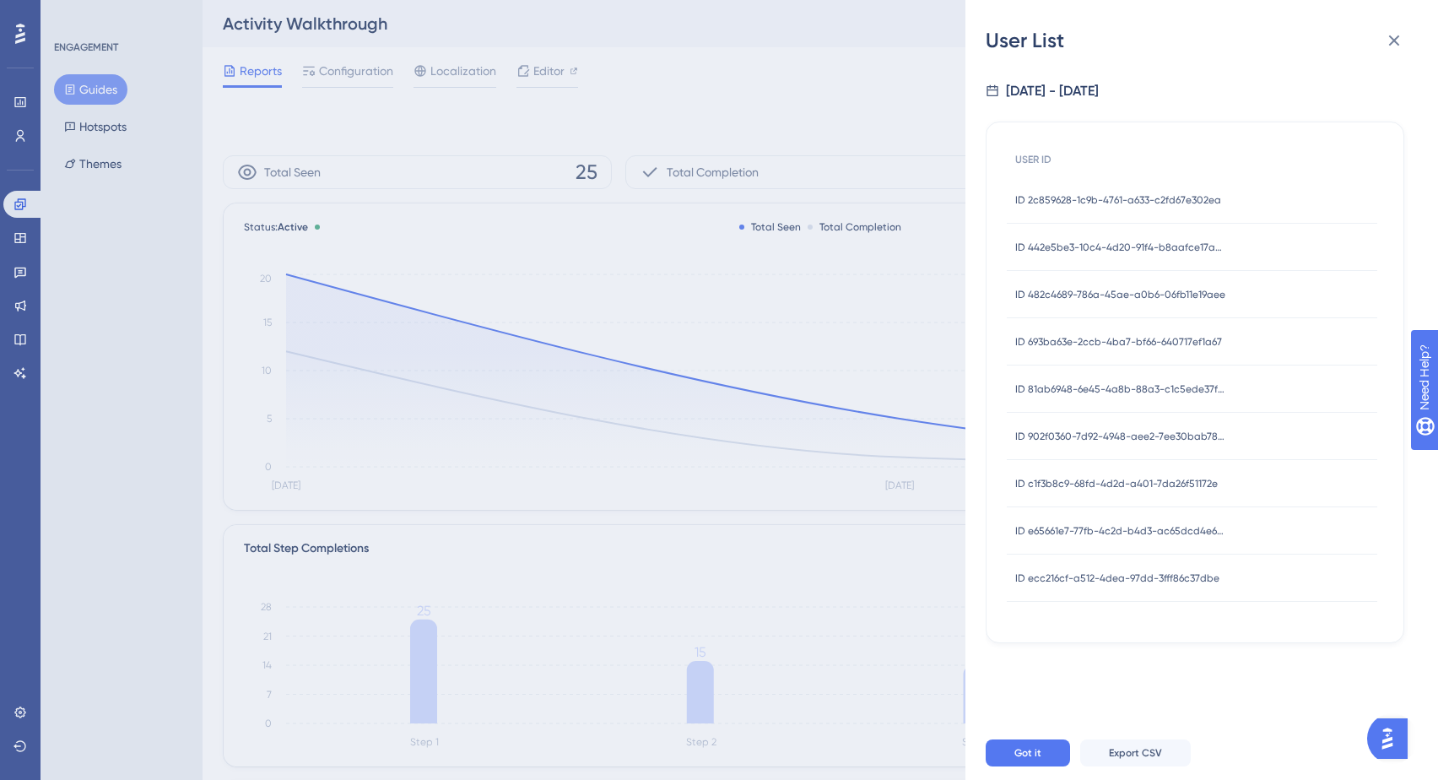
click at [1077, 531] on span "ID e65661e7-77fb-4c2d-b4d3-ac65dcd4e678" at bounding box center [1120, 531] width 211 height 14
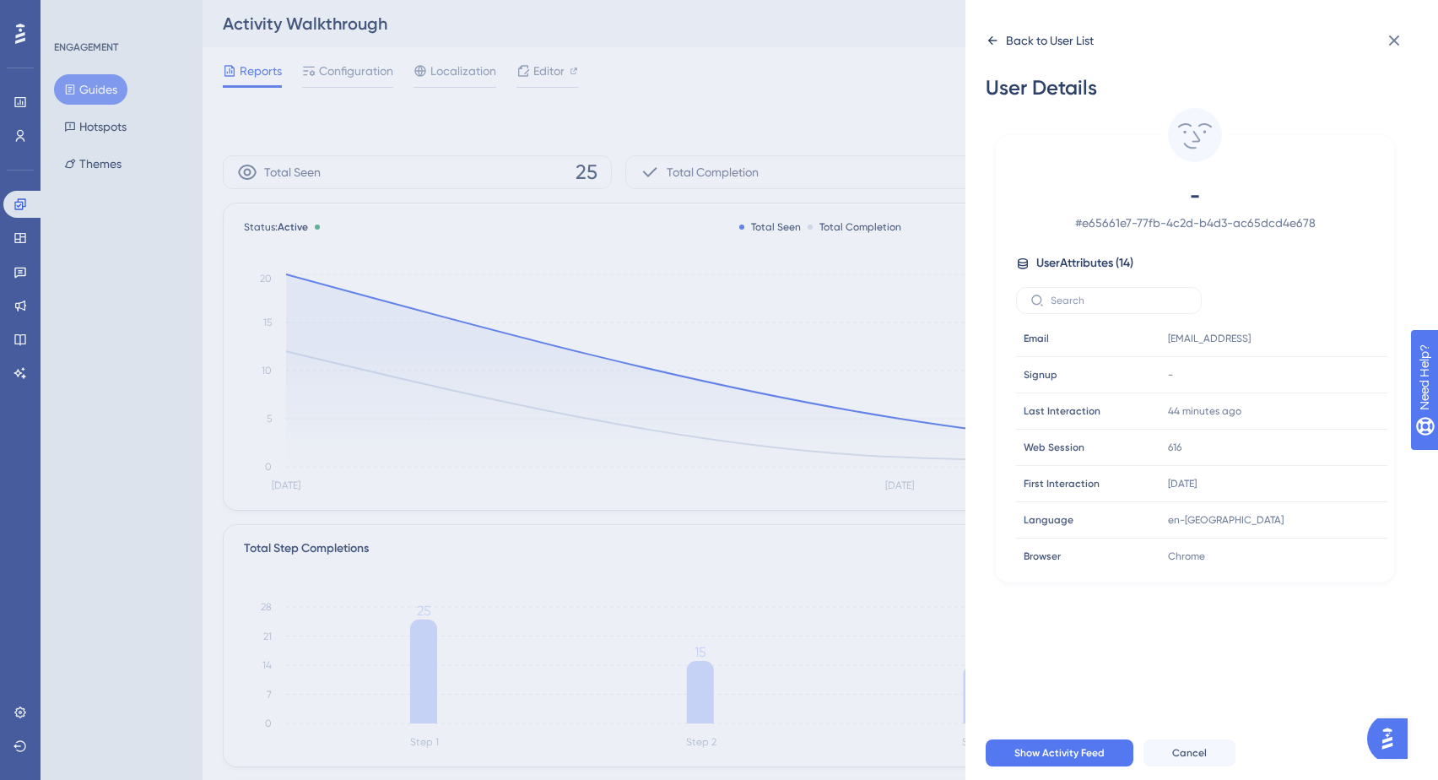
click at [990, 39] on icon at bounding box center [992, 40] width 9 height 8
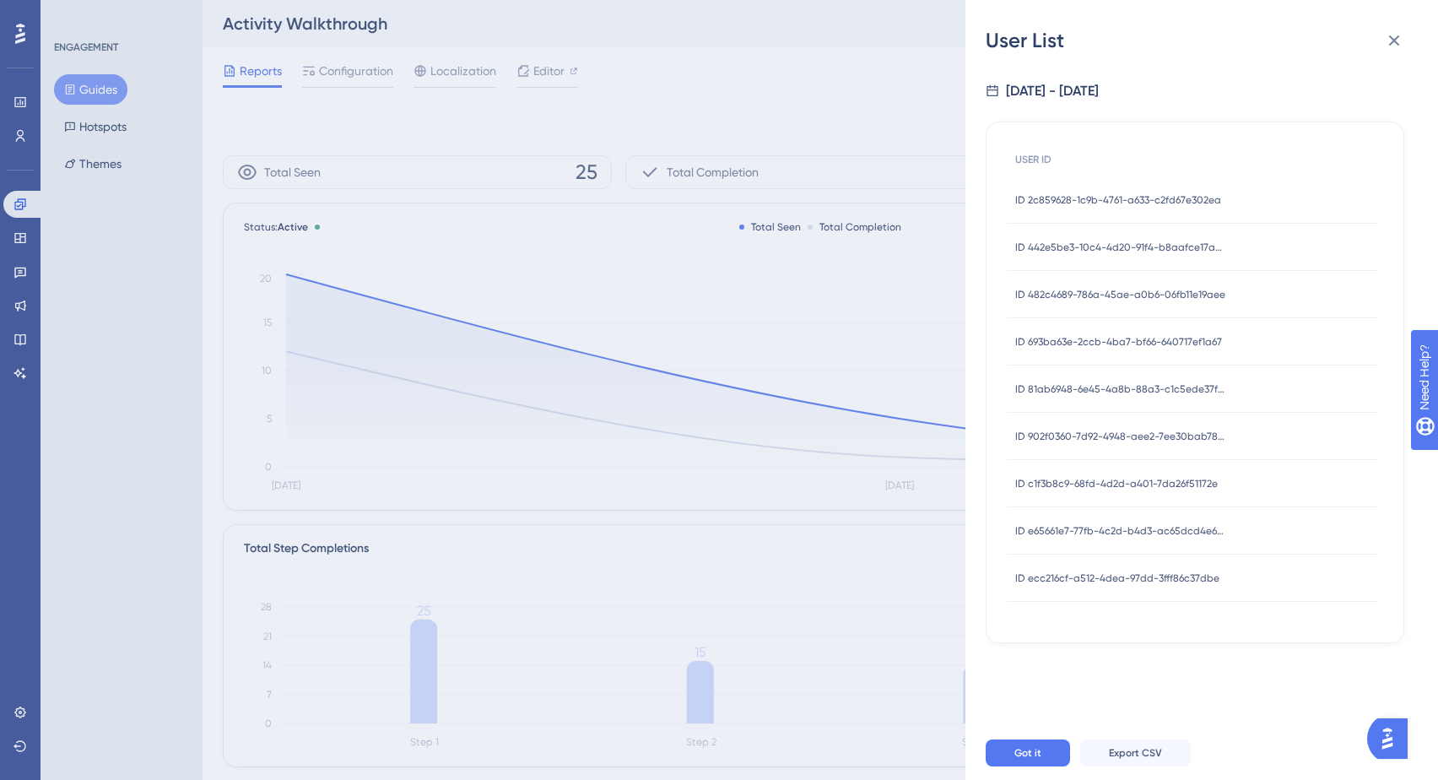
click at [1036, 436] on span "ID 902f0360-7d92-4948-aee2-7ee30bab7887" at bounding box center [1120, 437] width 211 height 14
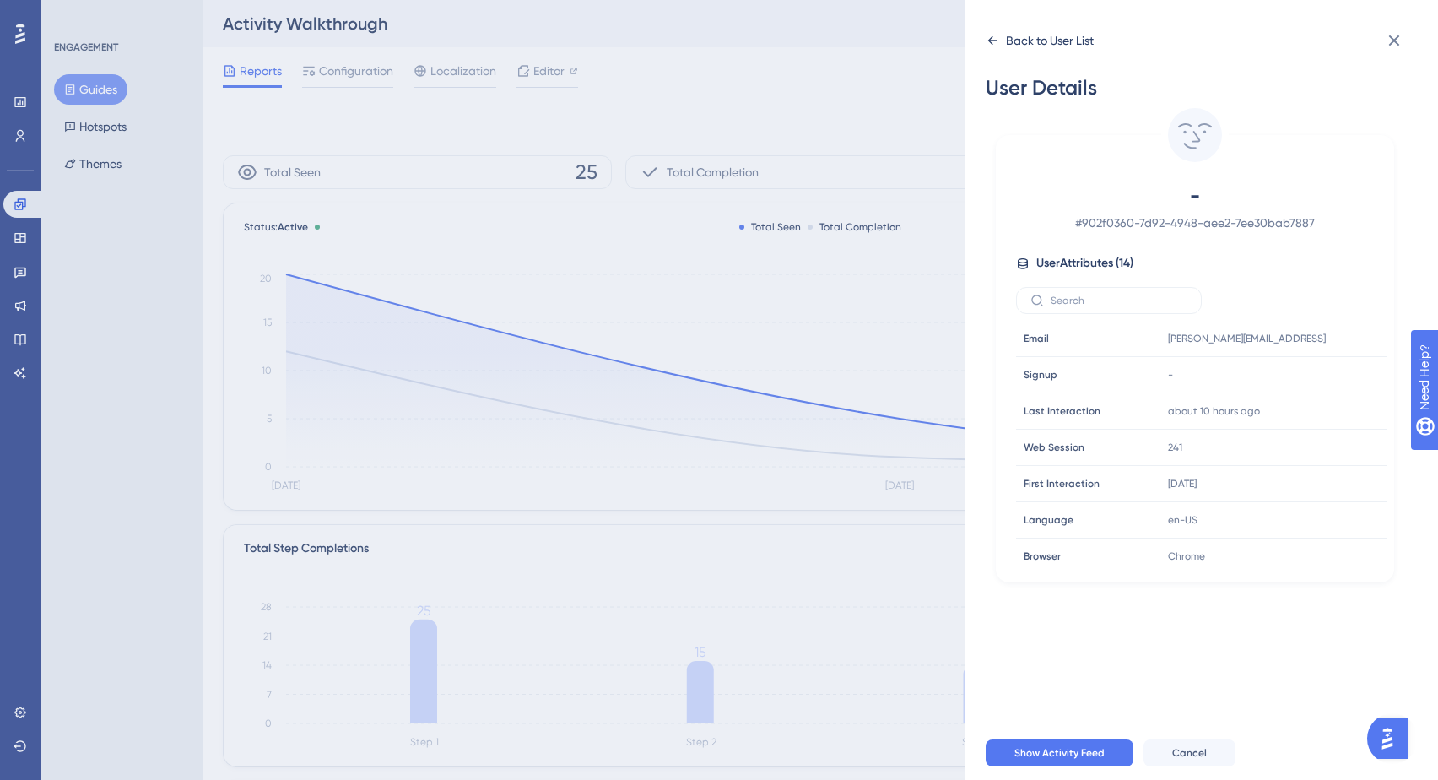
click at [993, 45] on icon at bounding box center [993, 41] width 14 height 14
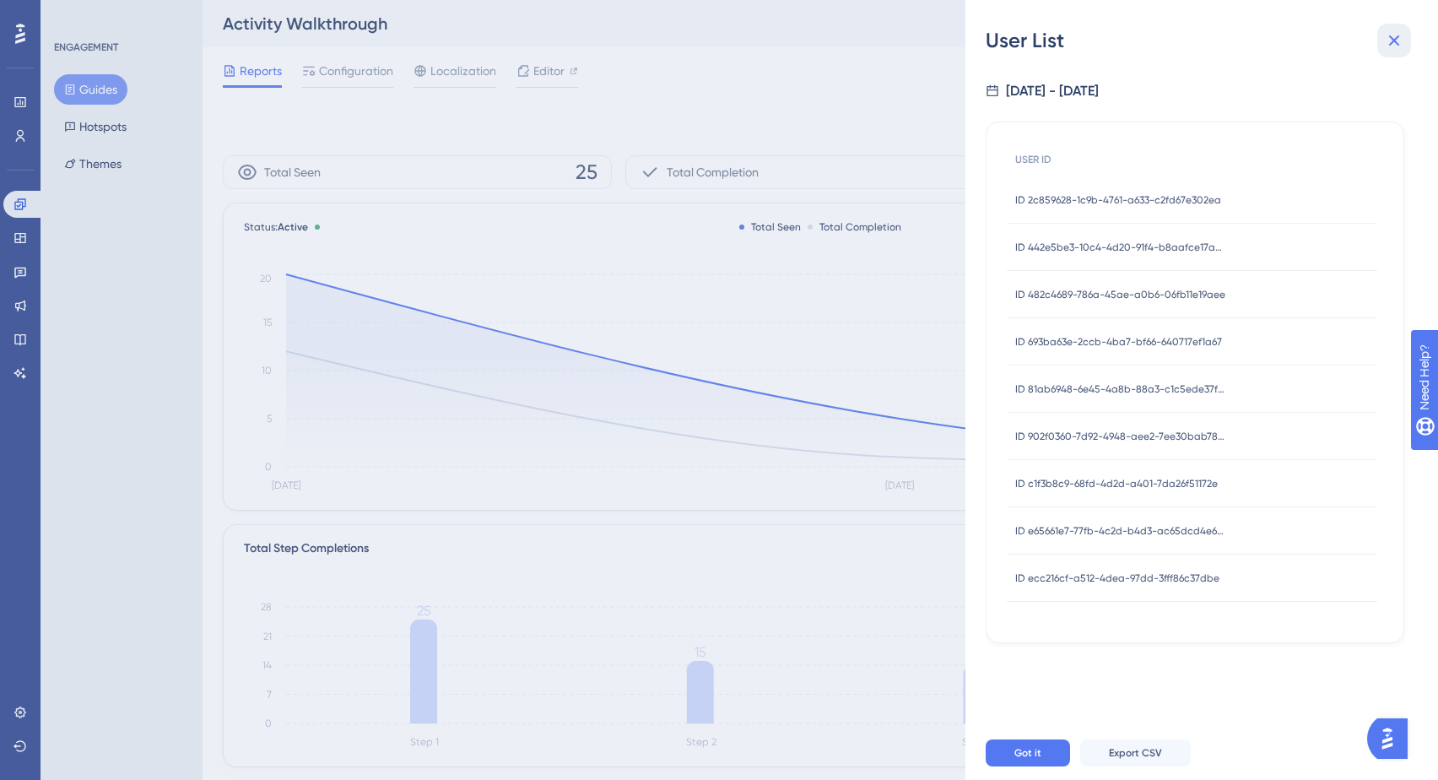
click at [1388, 40] on icon at bounding box center [1394, 40] width 20 height 20
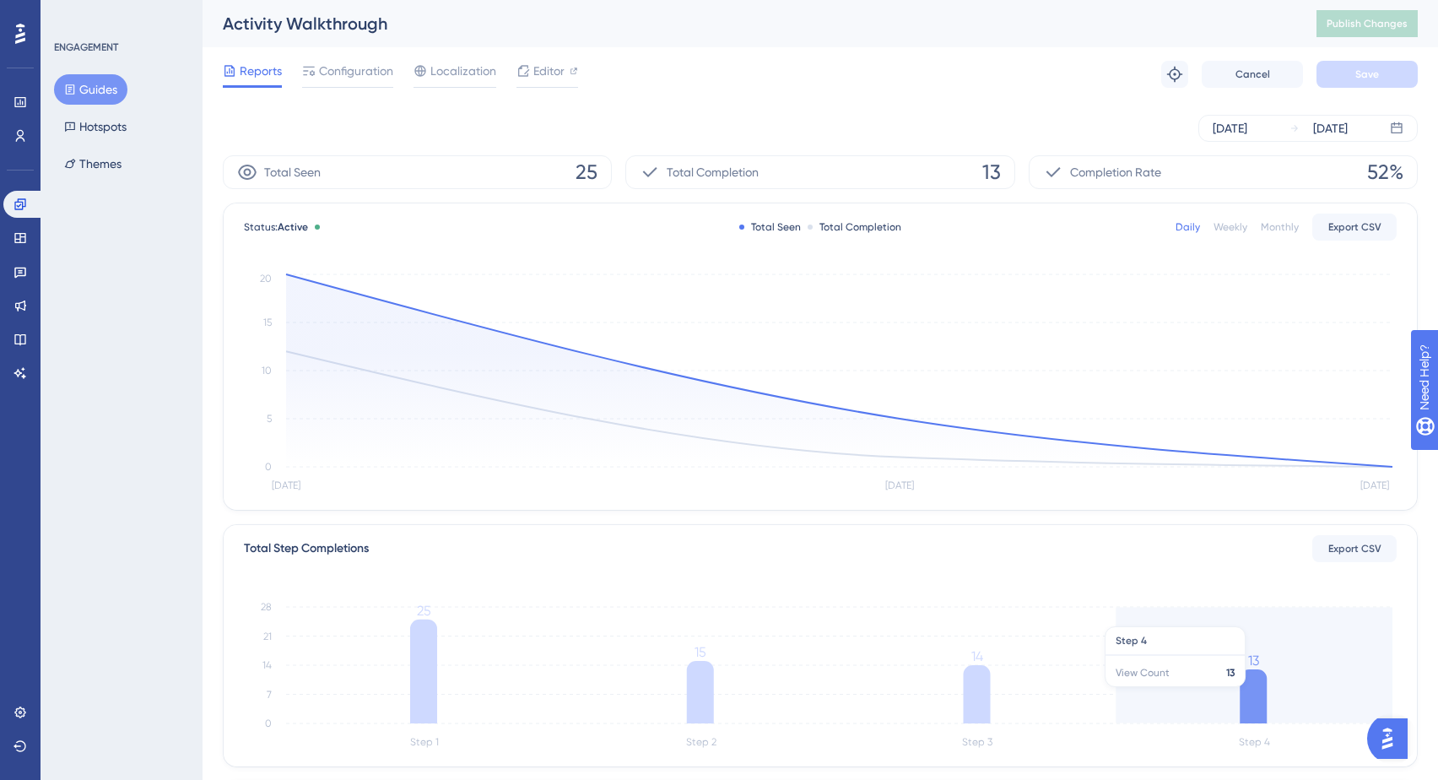
click at [1258, 695] on icon at bounding box center [1253, 696] width 27 height 54
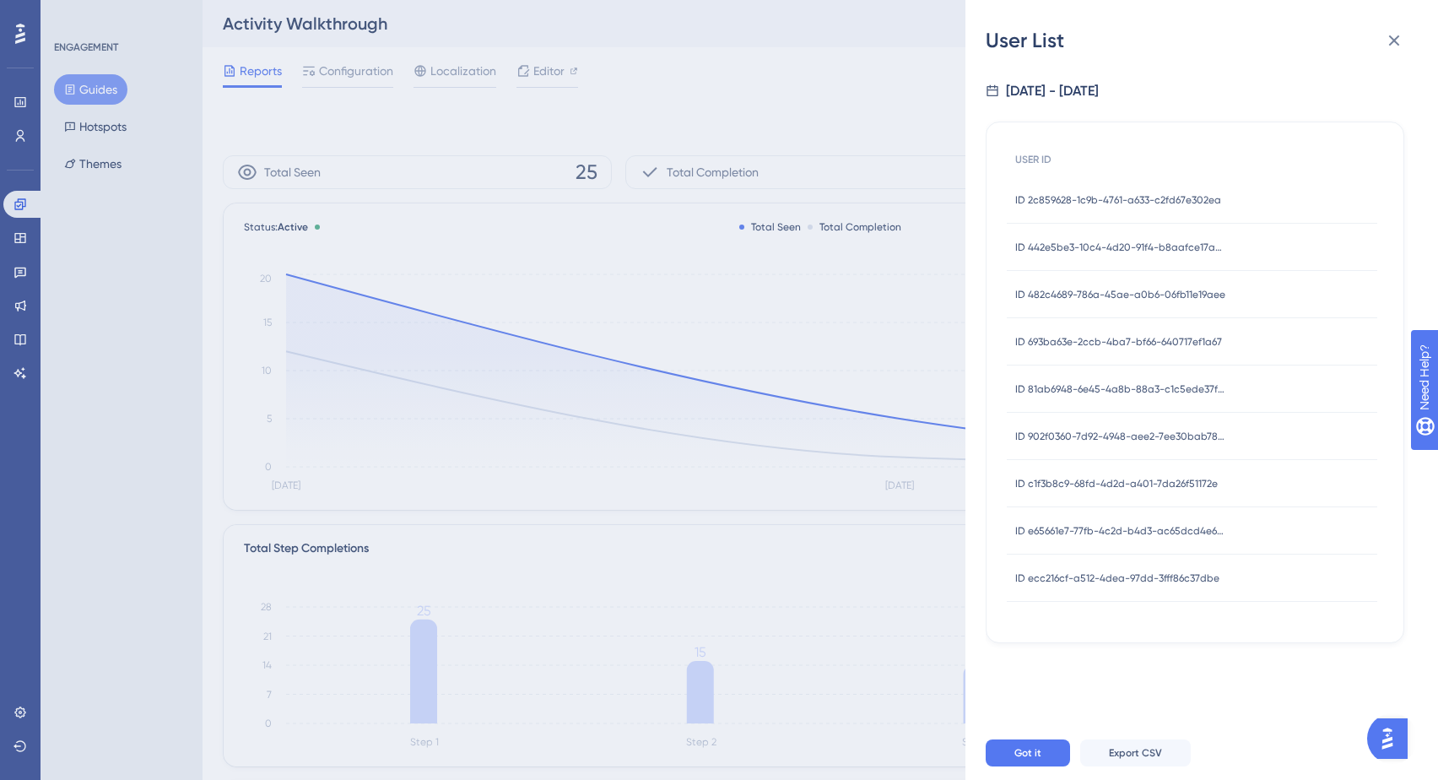
click at [1046, 533] on span "ID e65661e7-77fb-4c2d-b4d3-ac65dcd4e678" at bounding box center [1120, 531] width 211 height 14
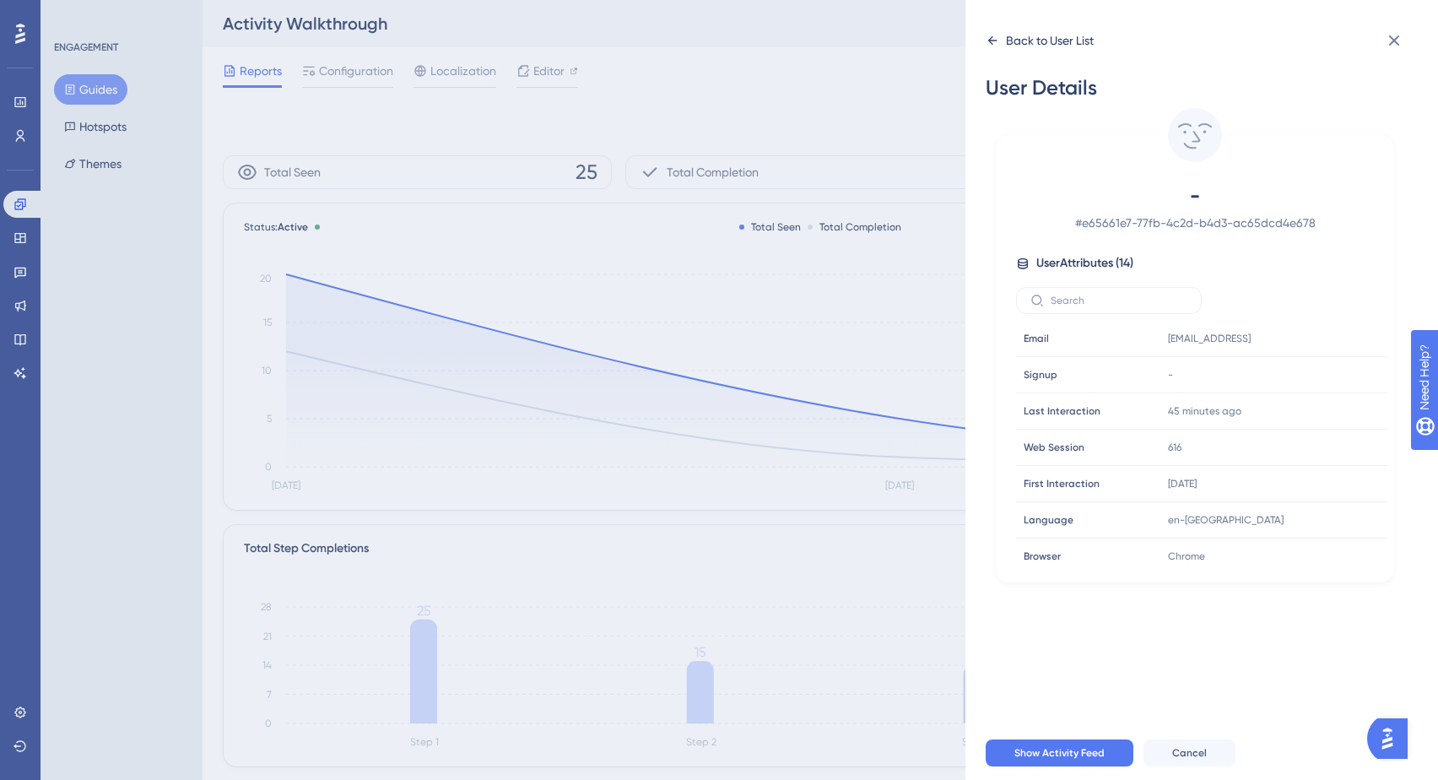
click at [995, 42] on icon at bounding box center [993, 41] width 14 height 14
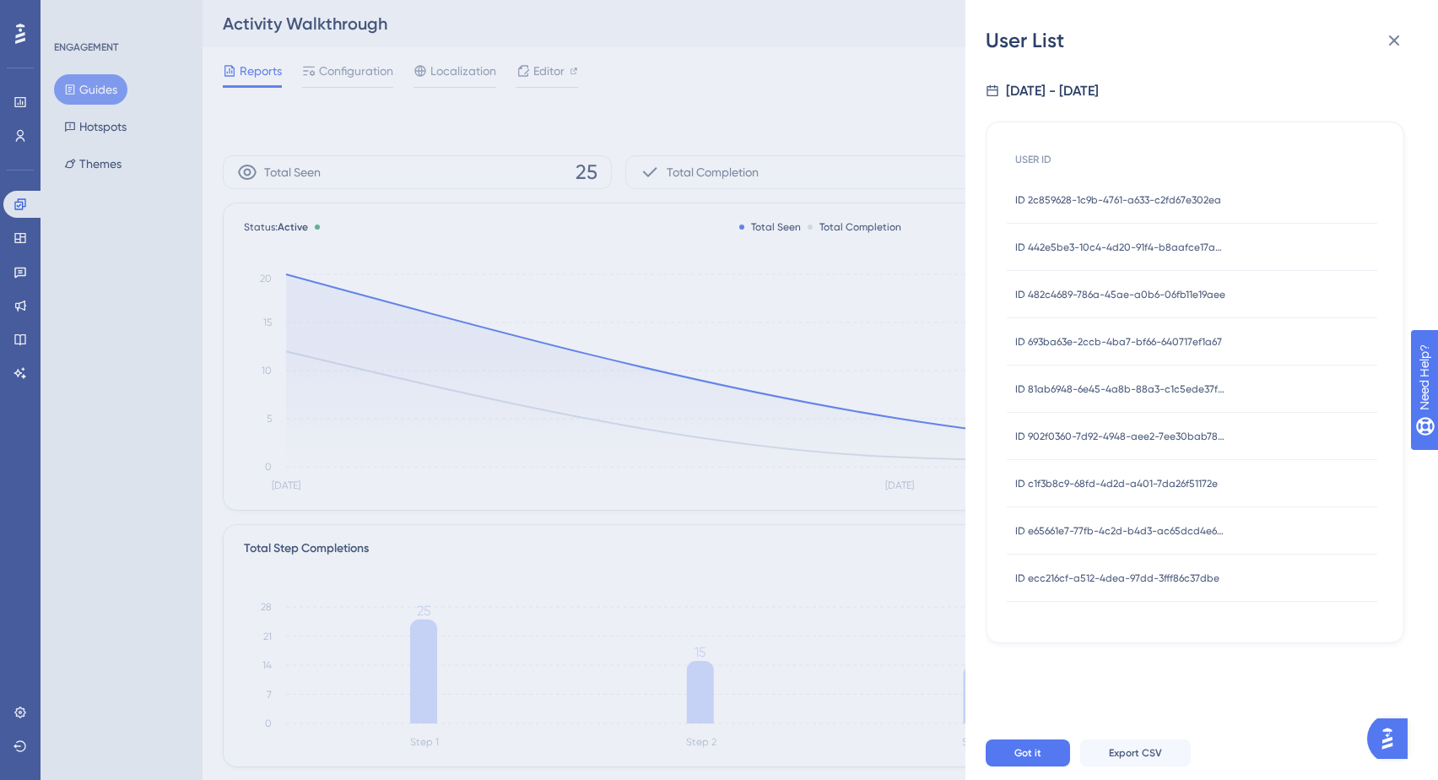
click at [1059, 576] on span "ID ecc216cf-a512-4dea-97dd-3fff86c37dbe" at bounding box center [1117, 578] width 204 height 14
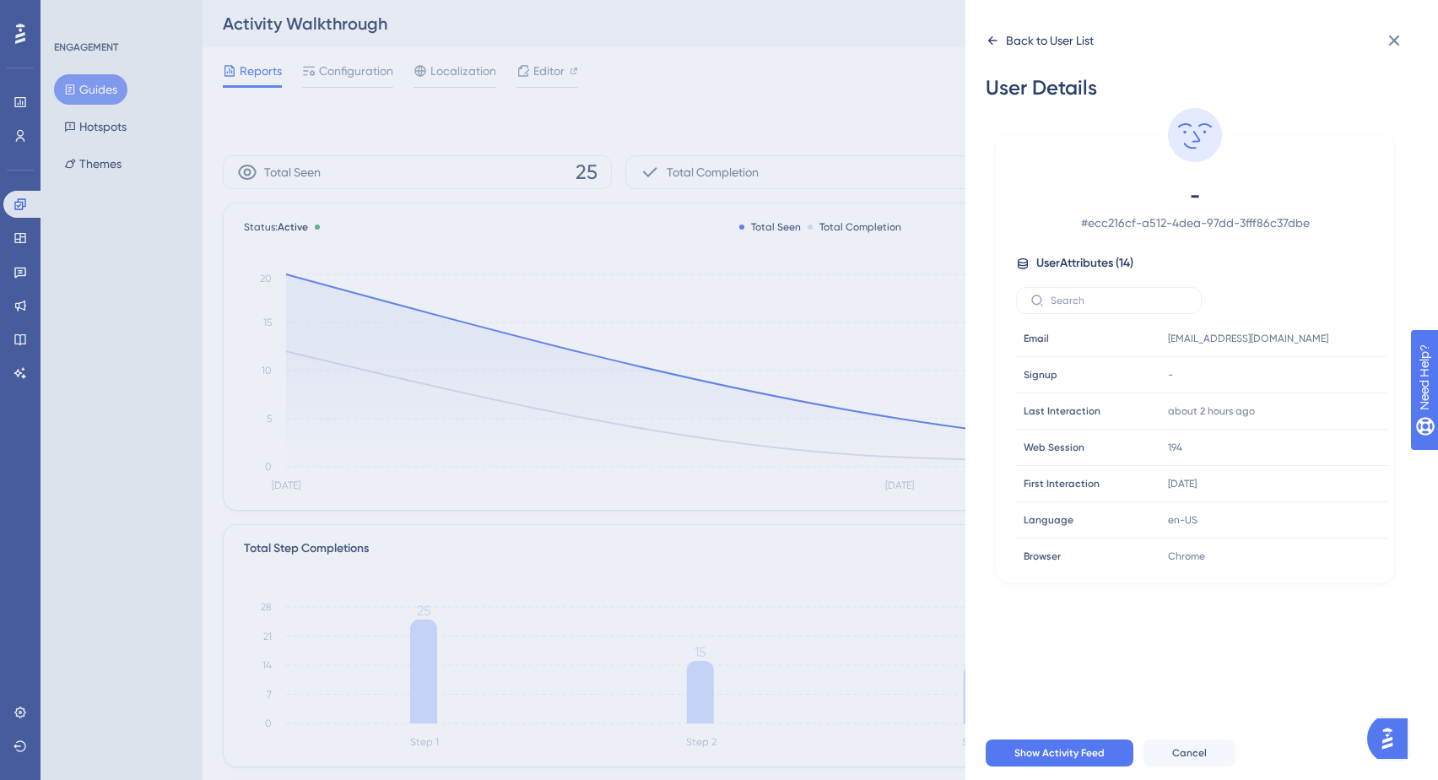
click at [989, 41] on icon at bounding box center [992, 40] width 9 height 8
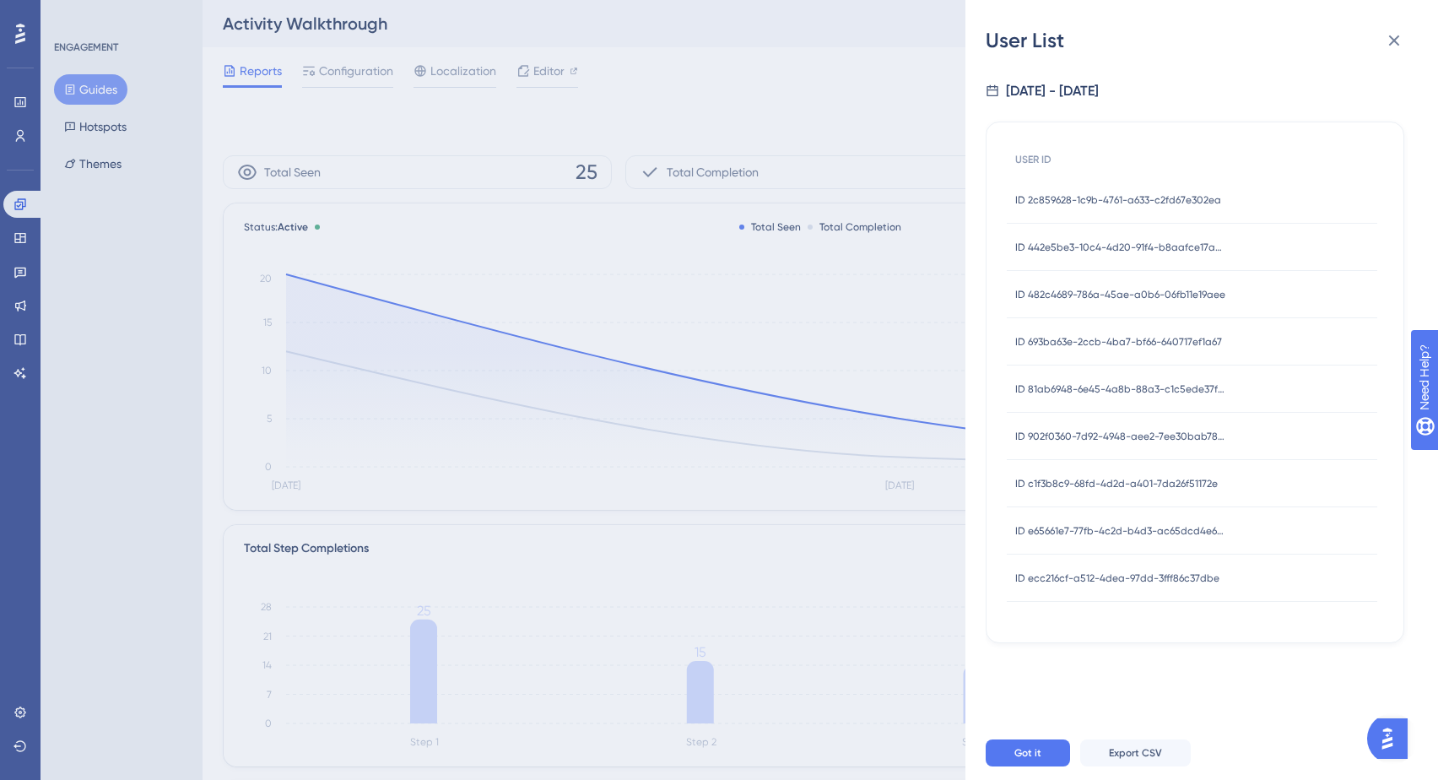
click at [1126, 245] on span "ID 442e5be3-10c4-4d20-91f4-b8aafce17aa7" at bounding box center [1120, 248] width 211 height 14
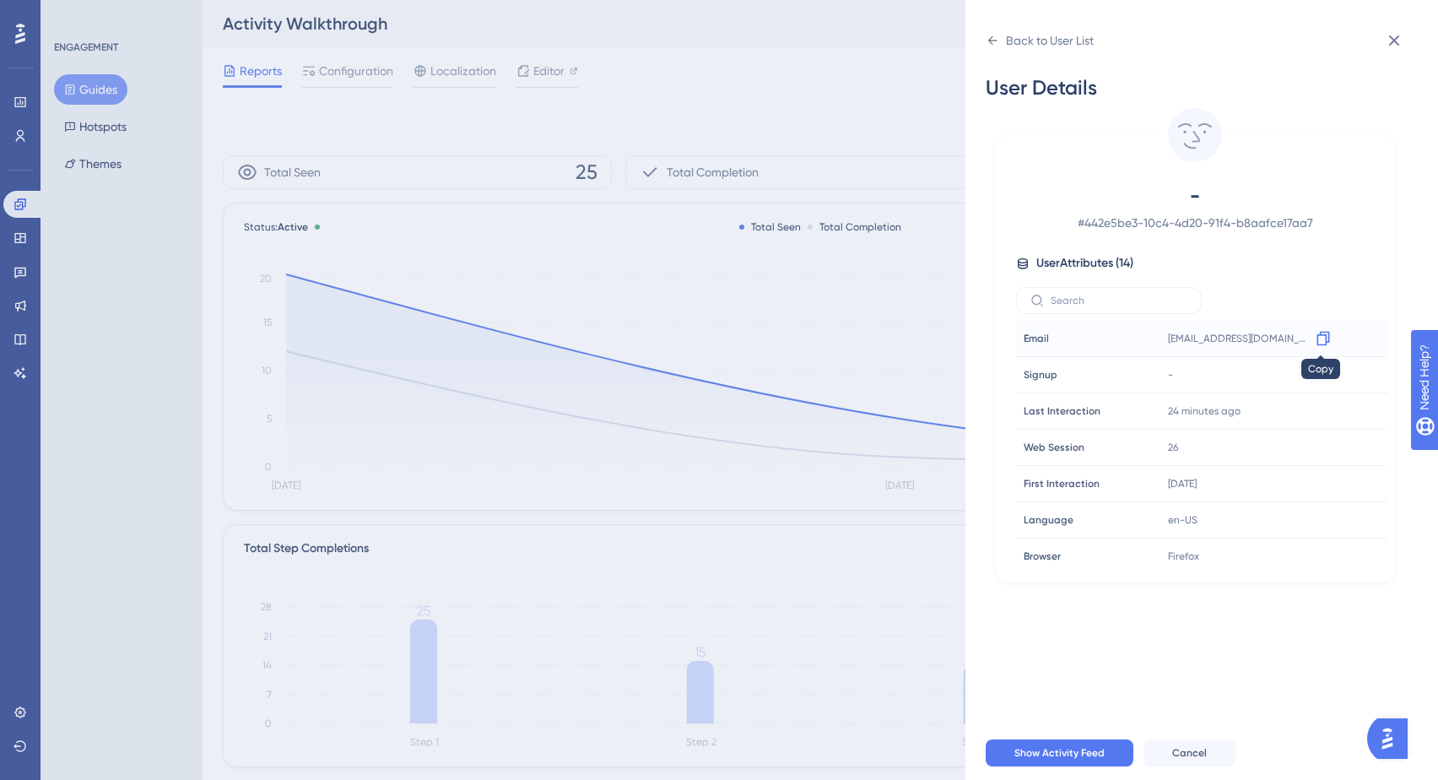
click at [1317, 337] on icon at bounding box center [1323, 338] width 17 height 17
